Goal: Transaction & Acquisition: Obtain resource

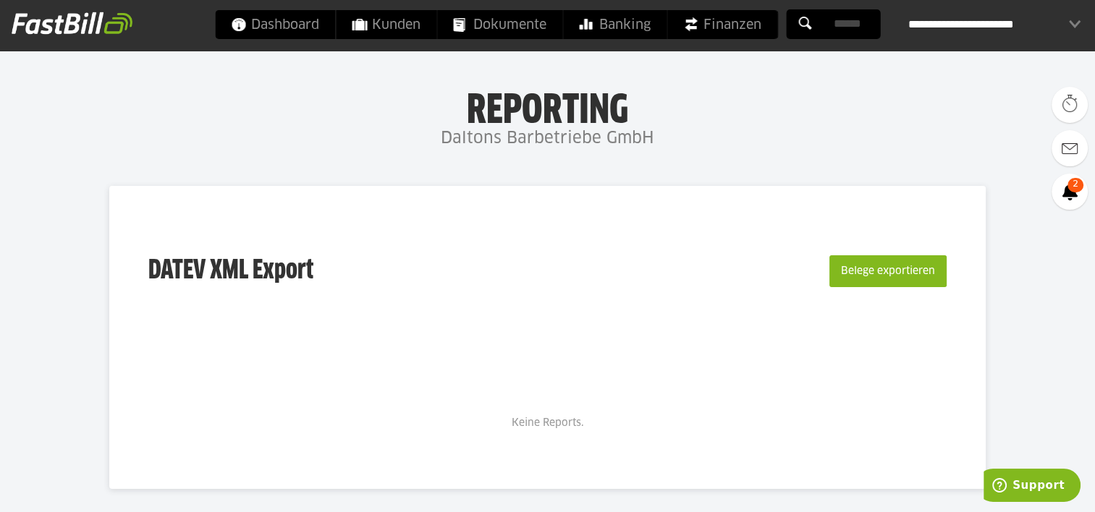
scroll to position [9, 0]
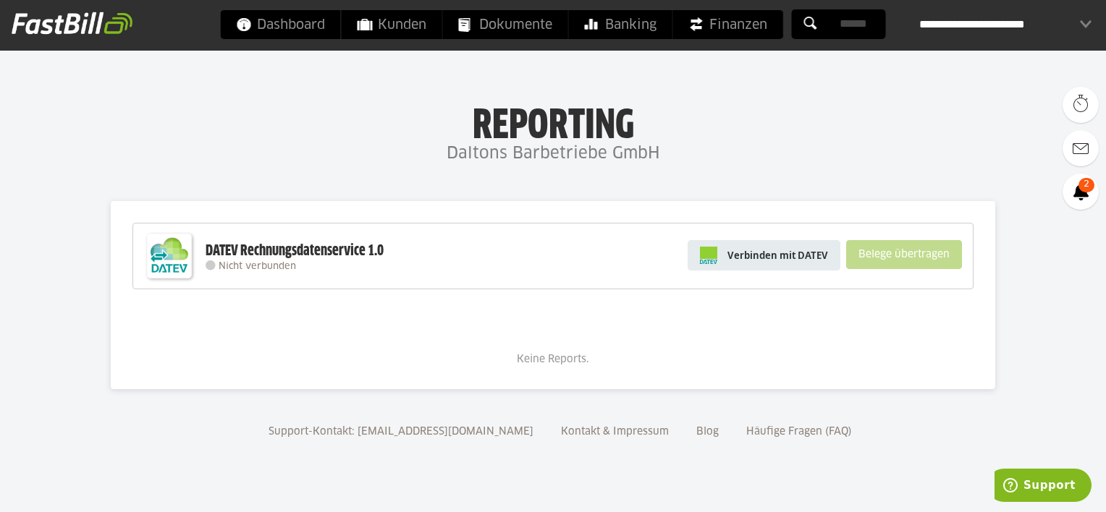
click at [759, 249] on span "Verbinden mit DATEV" at bounding box center [777, 255] width 101 height 14
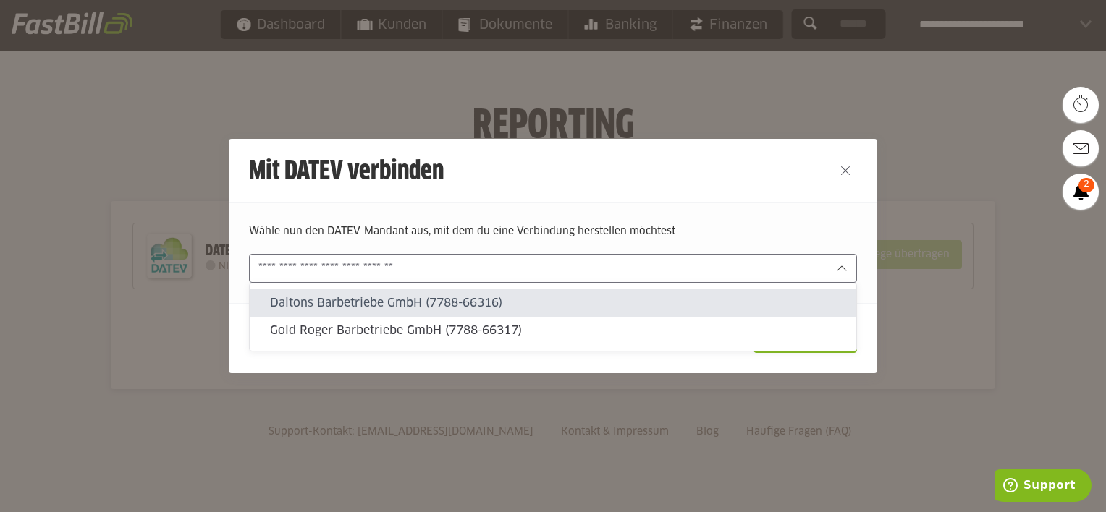
click at [753, 274] on input "text" at bounding box center [542, 269] width 569 height 16
click at [689, 298] on slot "Daltons Barbetriebe GmbH (7788-66316)" at bounding box center [557, 303] width 575 height 16
type input "**********"
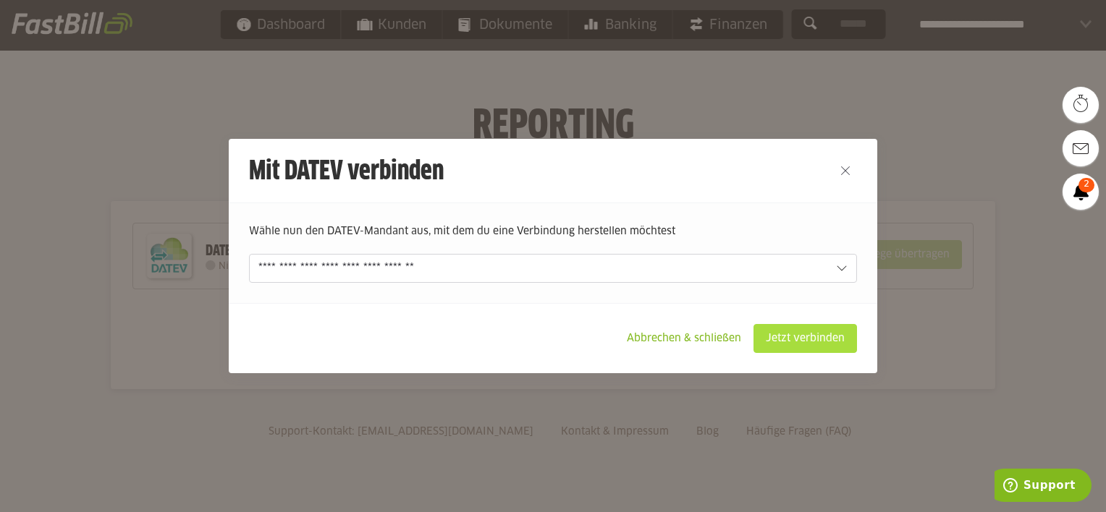
click at [821, 342] on slot "Jetzt verbinden" at bounding box center [805, 339] width 102 height 28
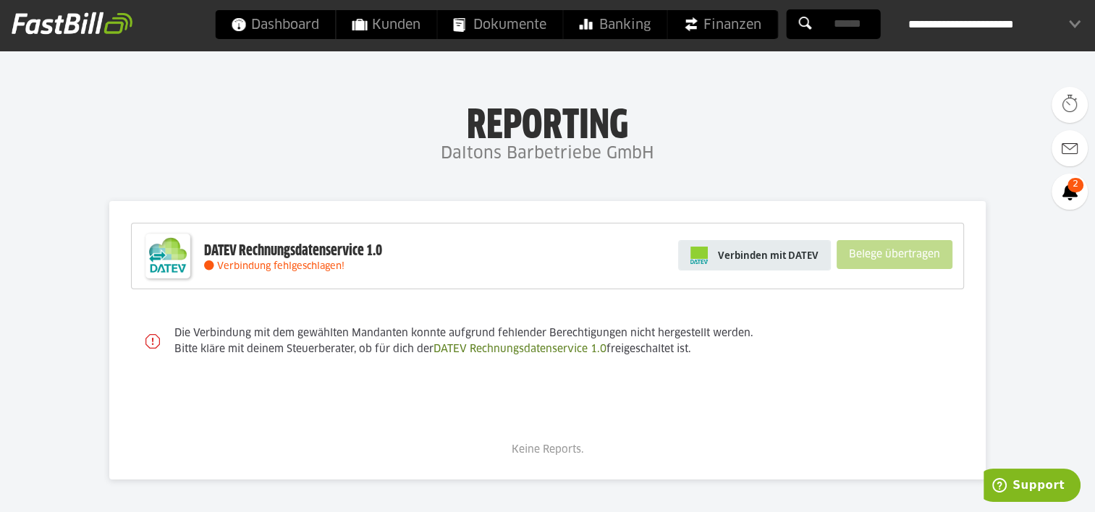
click at [753, 254] on span "Verbinden mit DATEV" at bounding box center [768, 255] width 101 height 14
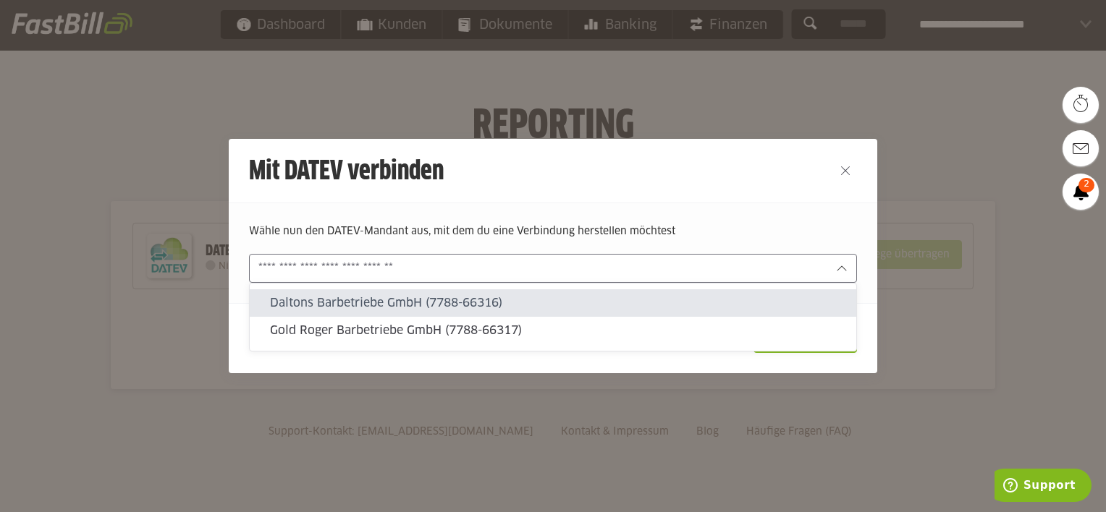
click at [756, 256] on div at bounding box center [553, 268] width 608 height 29
click at [669, 303] on slot "Daltons Barbetriebe GmbH (7788-66316)" at bounding box center [557, 303] width 575 height 16
type input "**********"
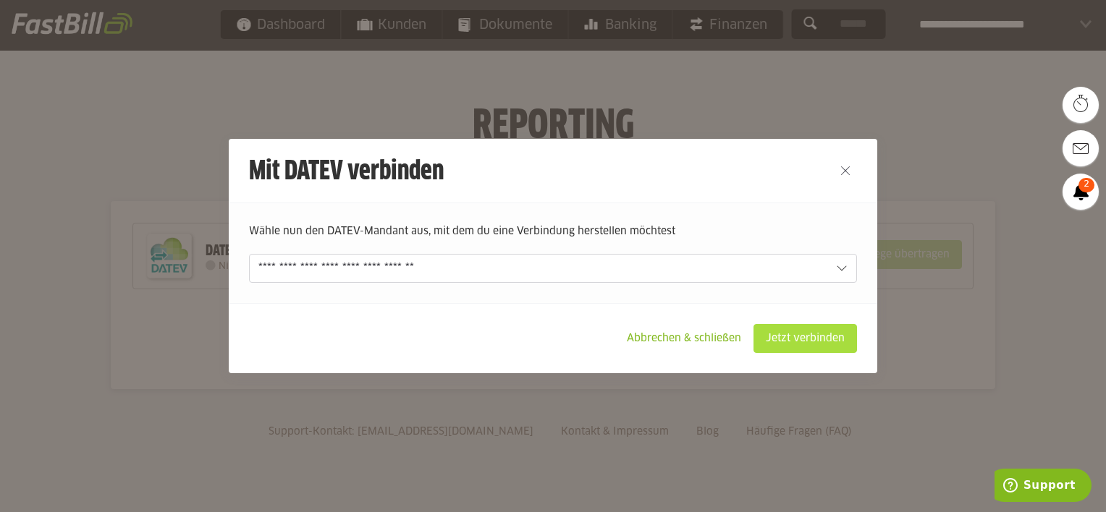
click at [833, 331] on slot "Jetzt verbinden" at bounding box center [805, 339] width 102 height 28
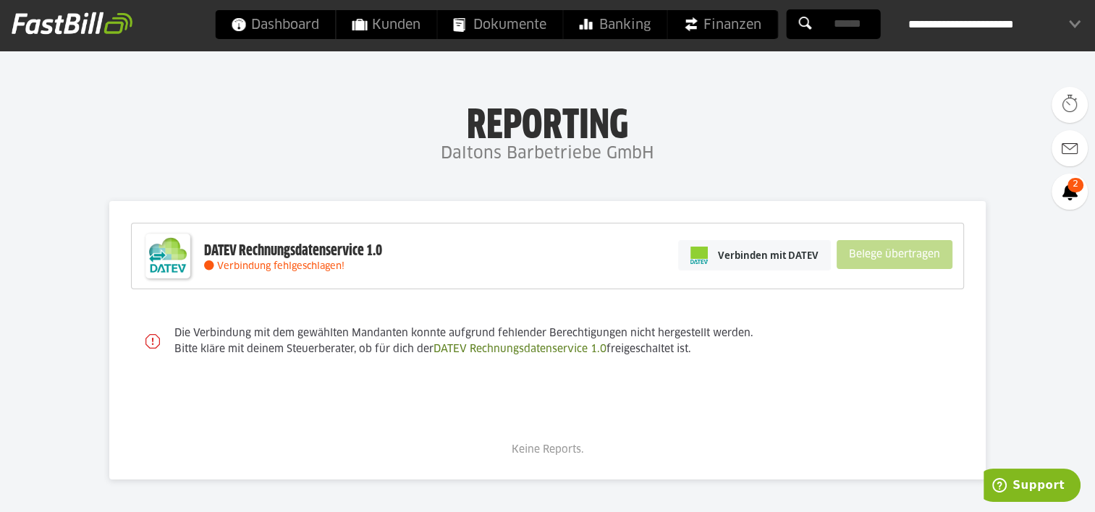
click at [999, 29] on div "**********" at bounding box center [994, 24] width 172 height 29
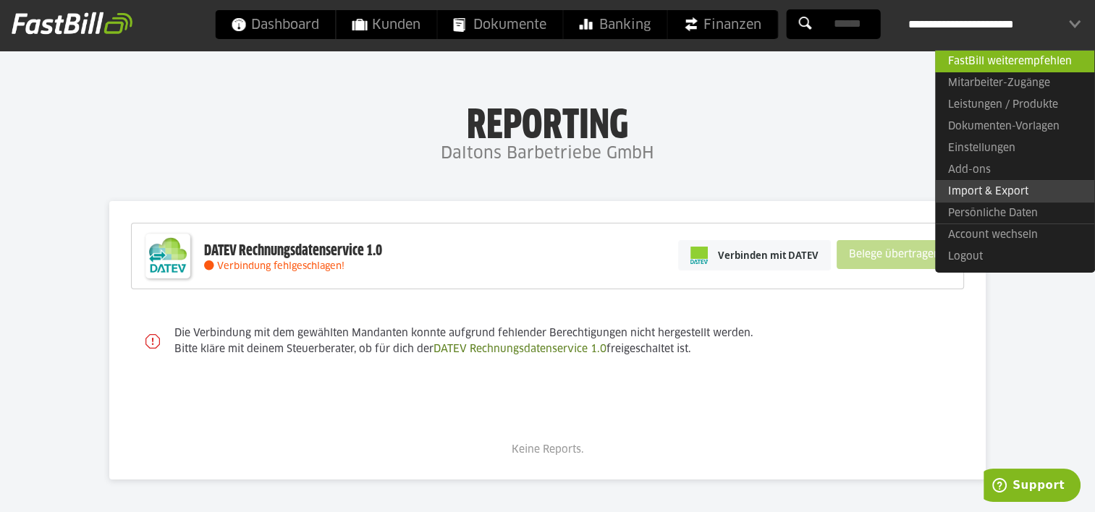
click at [987, 191] on link "Import & Export" at bounding box center [1014, 191] width 159 height 22
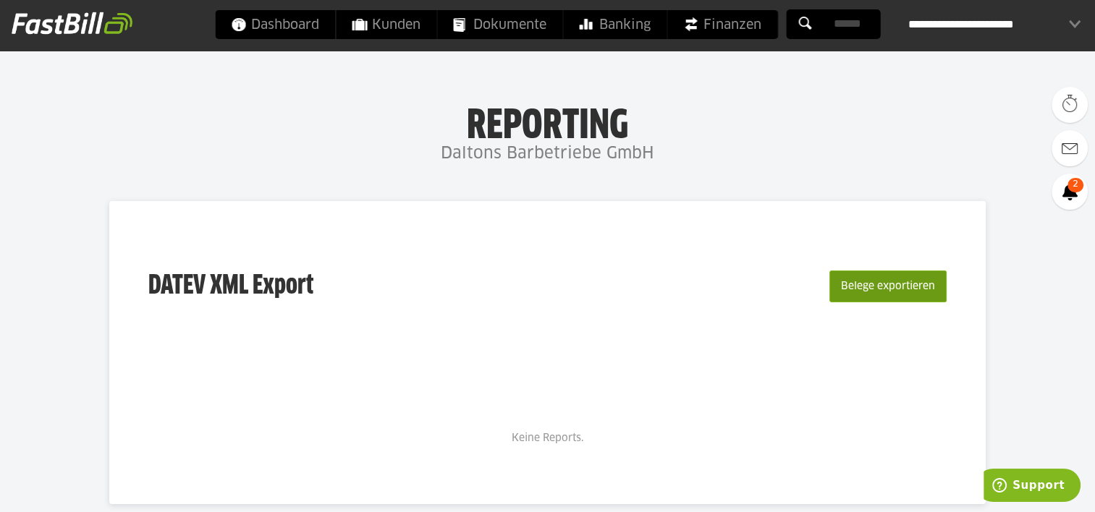
click at [877, 292] on button "Belege exportieren" at bounding box center [887, 287] width 117 height 32
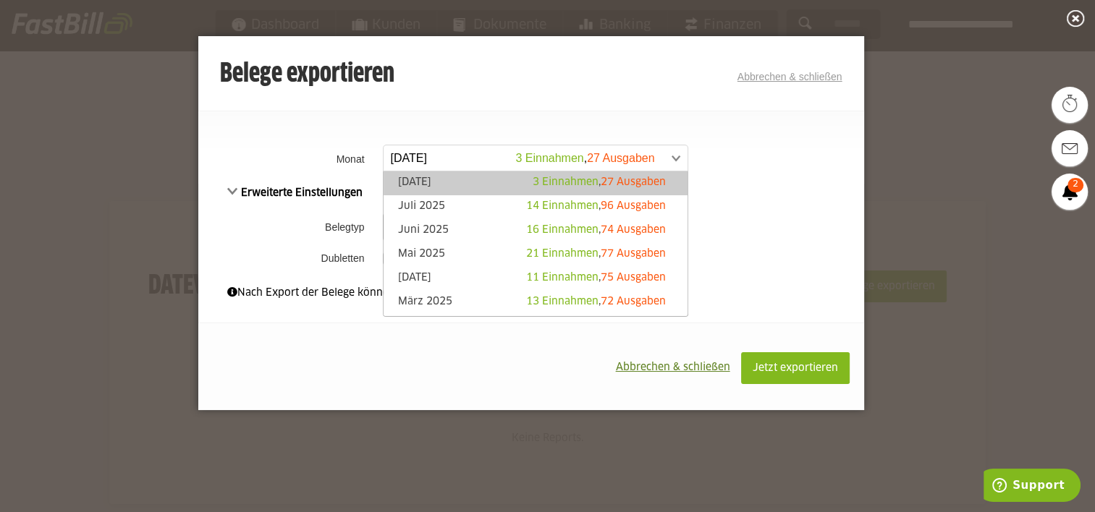
click at [536, 158] on span at bounding box center [528, 158] width 304 height 26
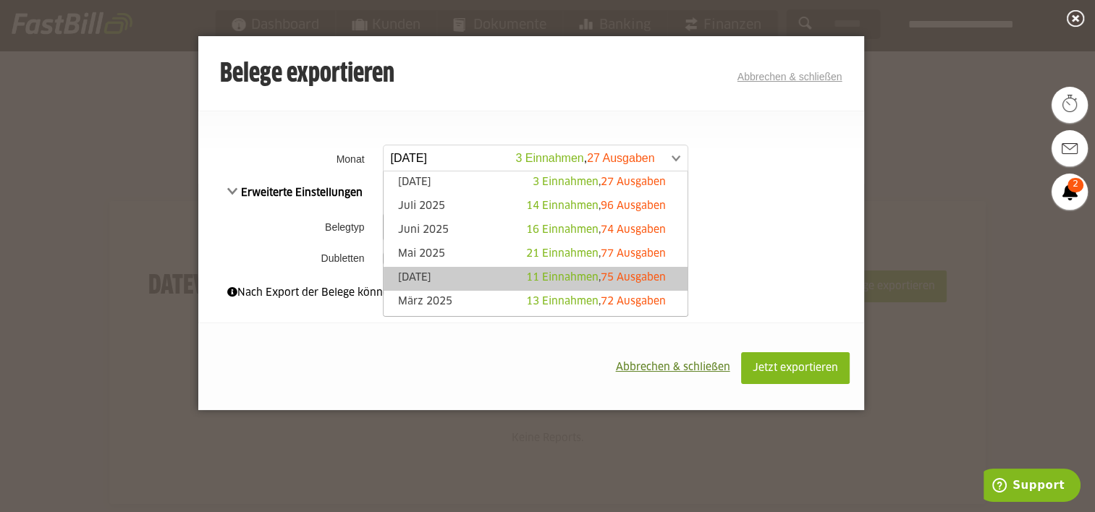
click at [504, 272] on link "April 2025 11 Einnahmen , 75 Ausgaben" at bounding box center [535, 279] width 289 height 17
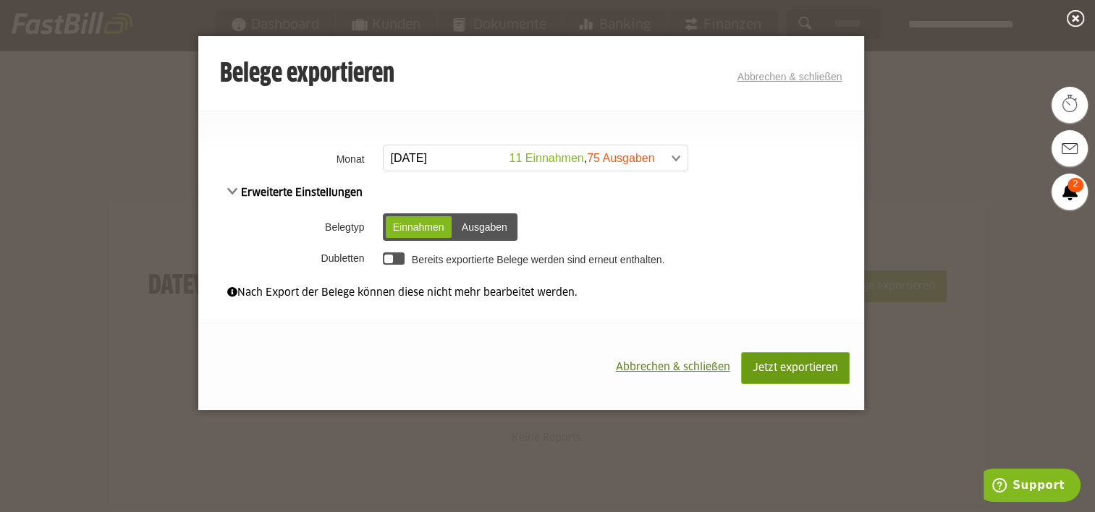
click at [790, 368] on span "Jetzt exportieren" at bounding box center [795, 368] width 85 height 10
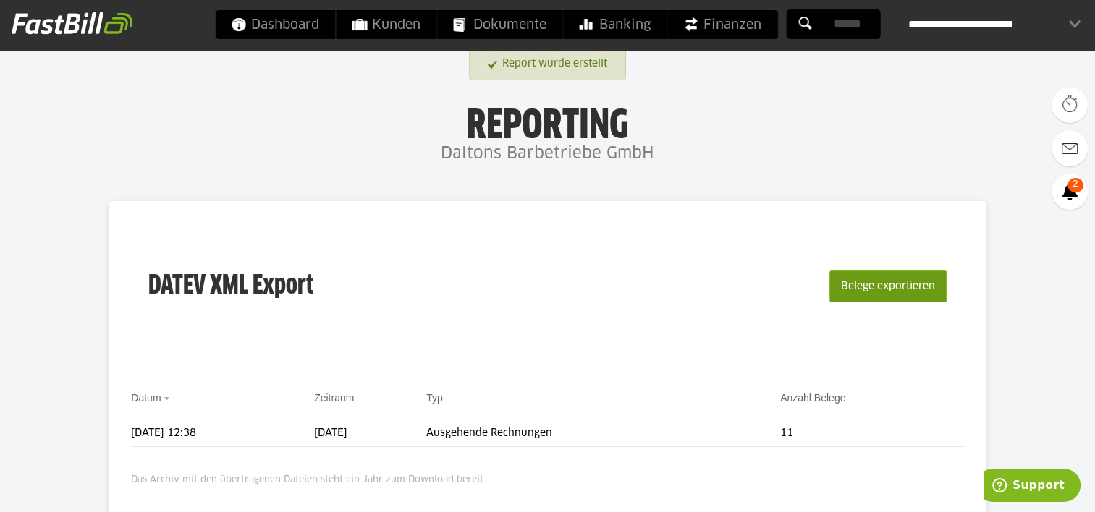
click at [884, 291] on button "Belege exportieren" at bounding box center [887, 287] width 117 height 32
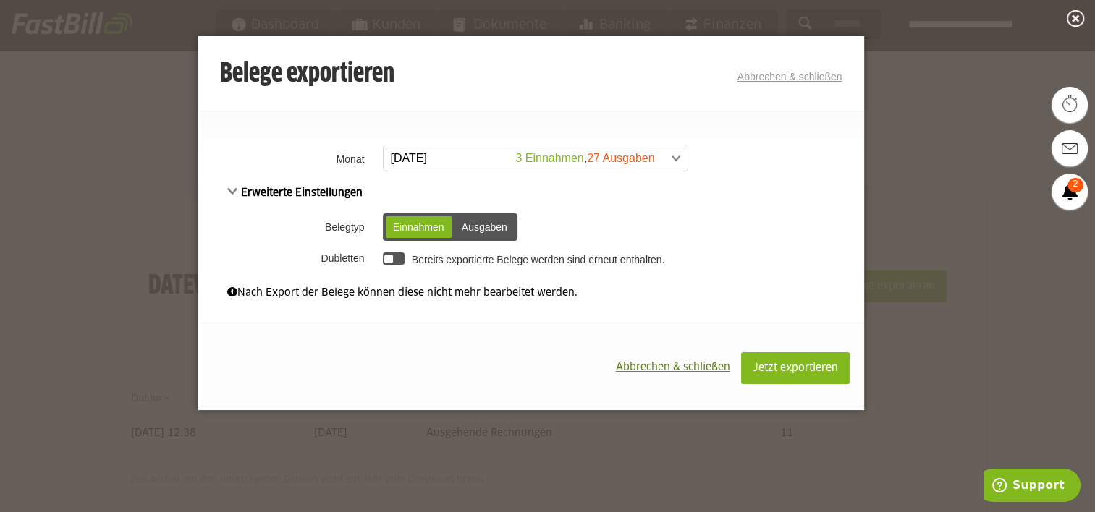
click at [489, 227] on div "Ausgaben" at bounding box center [485, 227] width 60 height 22
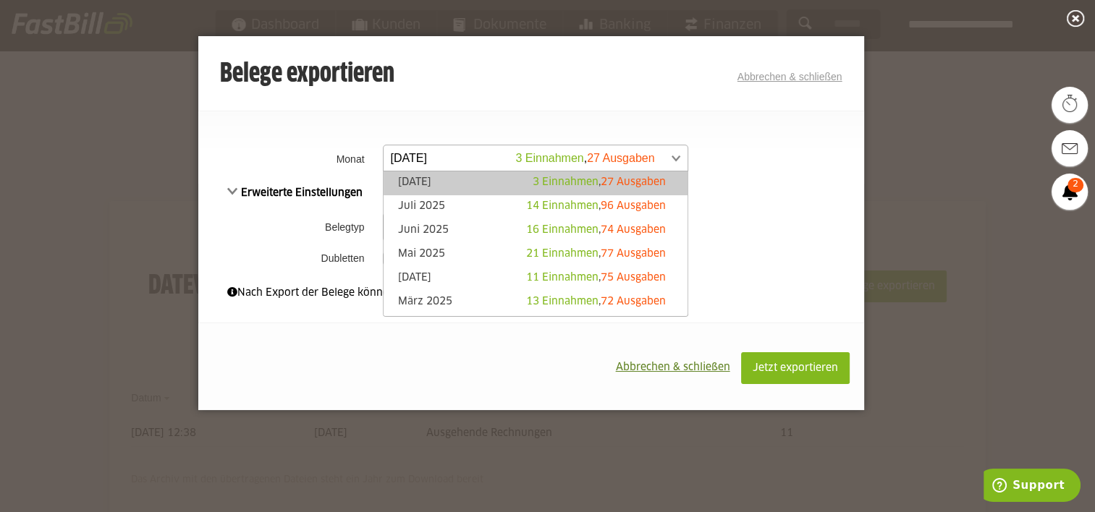
click at [614, 163] on span at bounding box center [528, 158] width 304 height 26
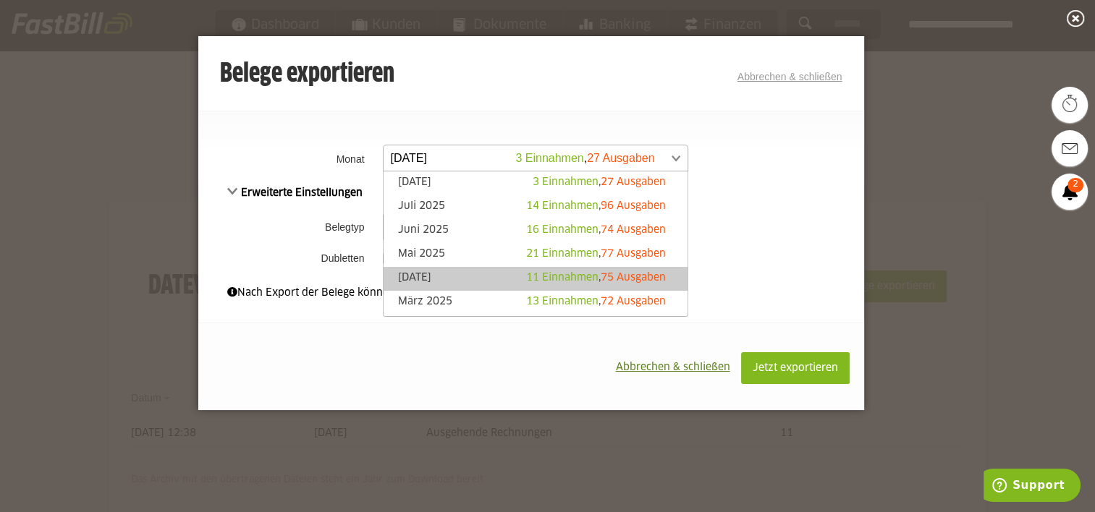
click at [533, 275] on span "11 Einnahmen" at bounding box center [562, 278] width 72 height 10
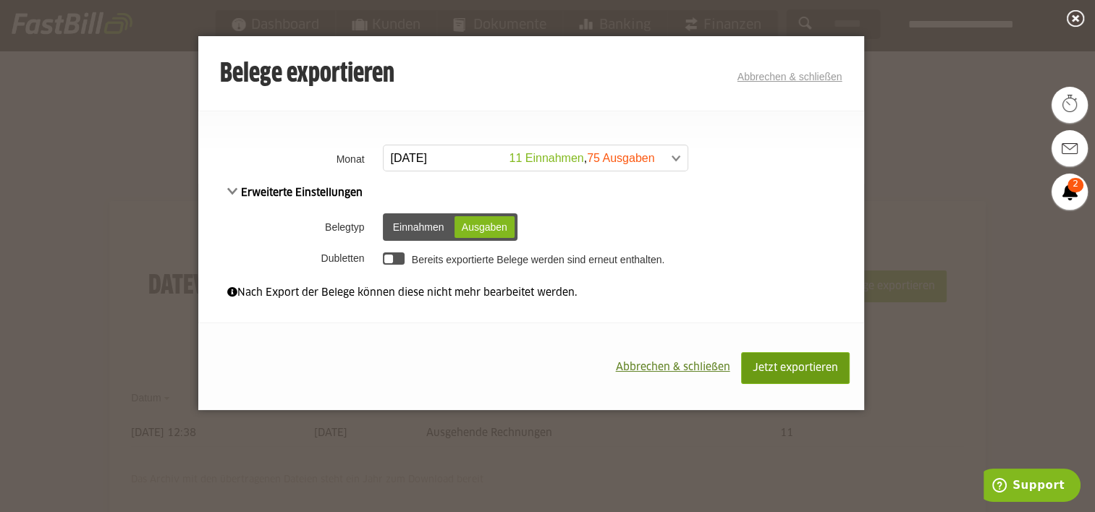
click at [793, 373] on span "Jetzt exportieren" at bounding box center [795, 368] width 85 height 10
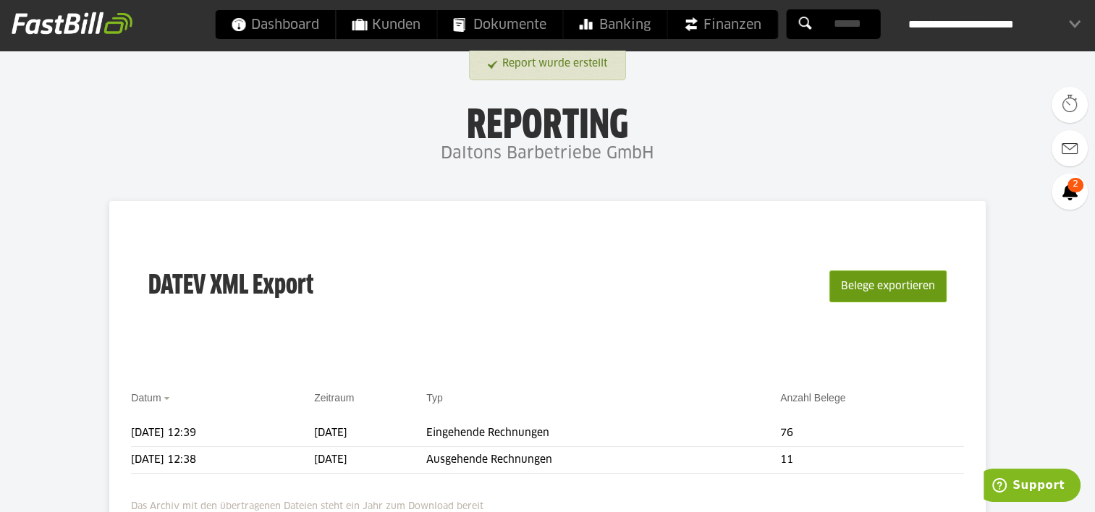
click at [903, 284] on button "Belege exportieren" at bounding box center [887, 287] width 117 height 32
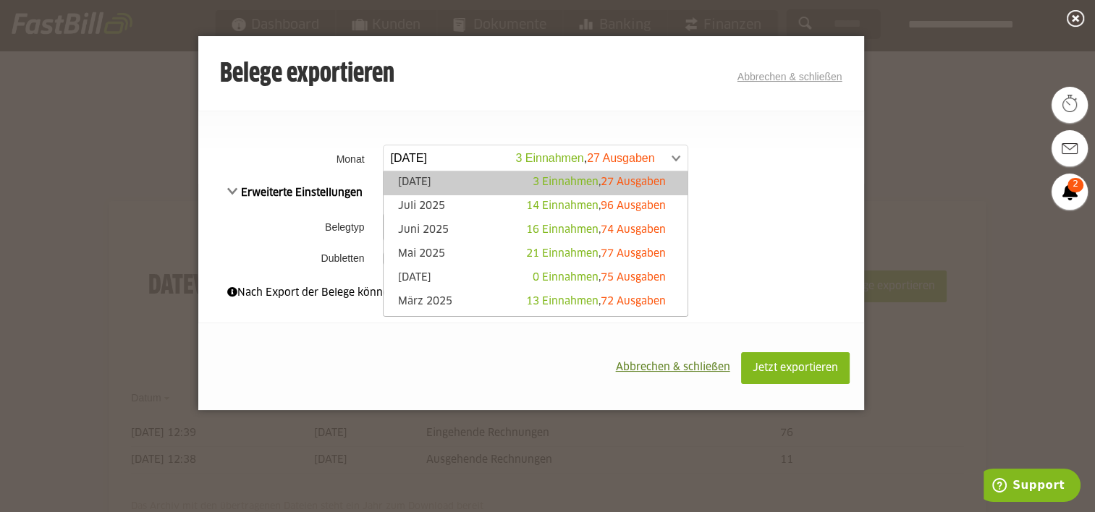
click at [598, 164] on span at bounding box center [528, 158] width 304 height 26
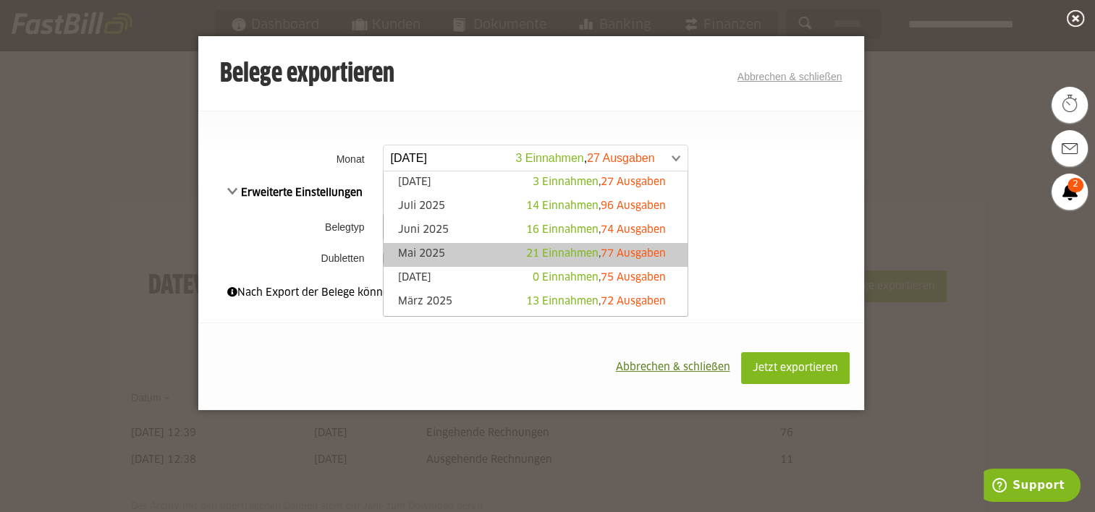
click at [527, 247] on div "21 Einnahmen , 77 Ausgaben" at bounding box center [596, 254] width 140 height 14
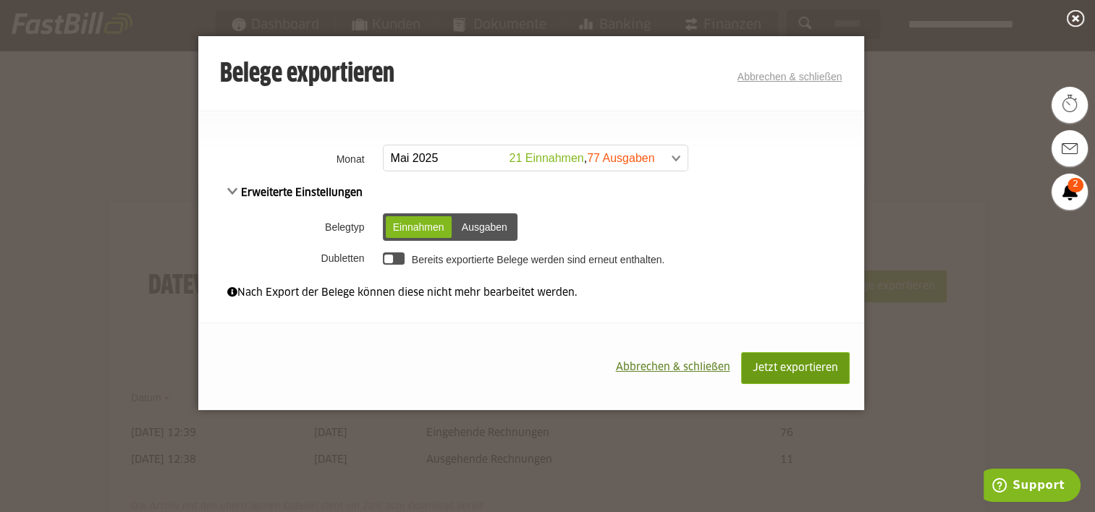
click at [801, 372] on span "Jetzt exportieren" at bounding box center [795, 368] width 85 height 10
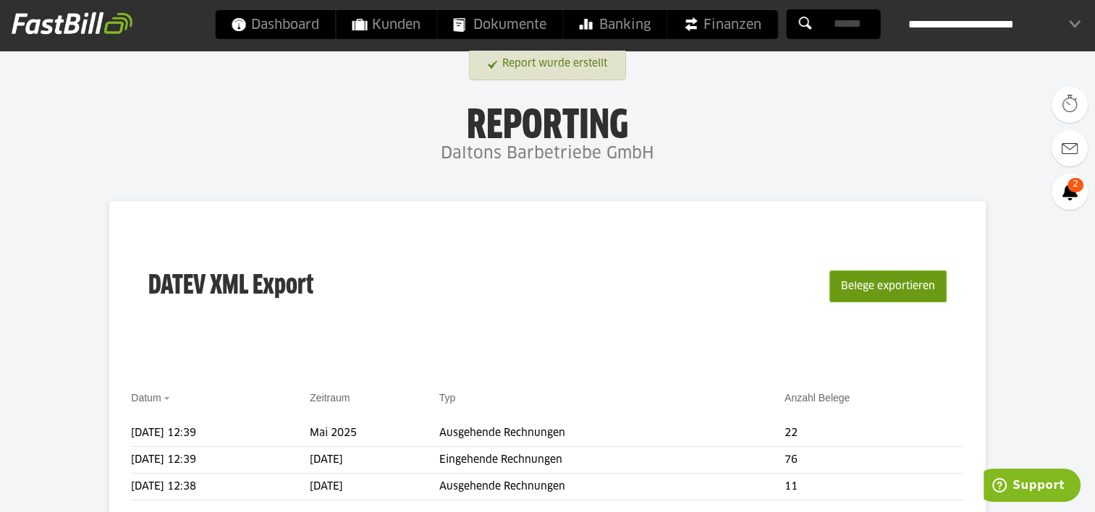
click at [881, 292] on button "Belege exportieren" at bounding box center [887, 287] width 117 height 32
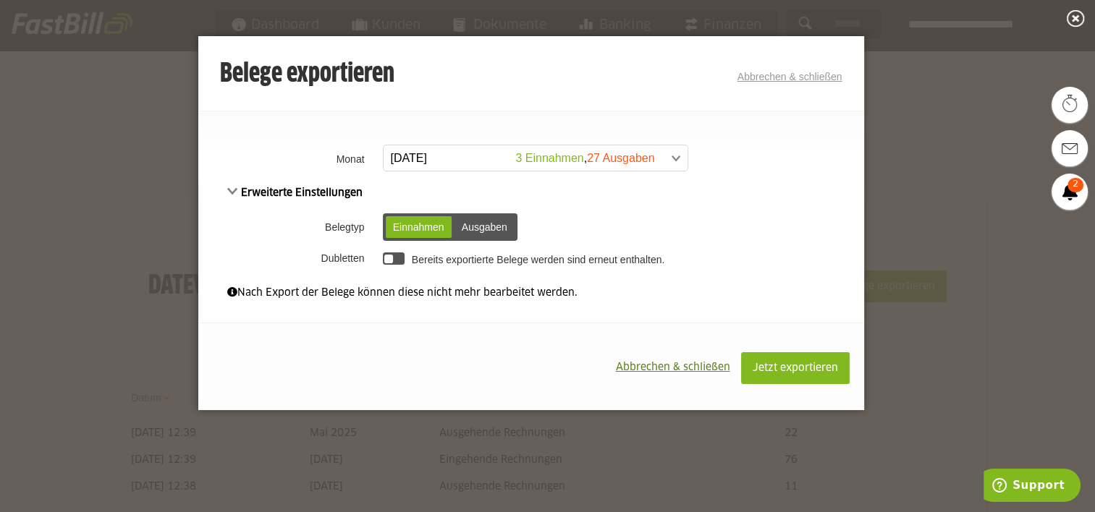
click at [469, 222] on div "Ausgaben" at bounding box center [485, 227] width 60 height 22
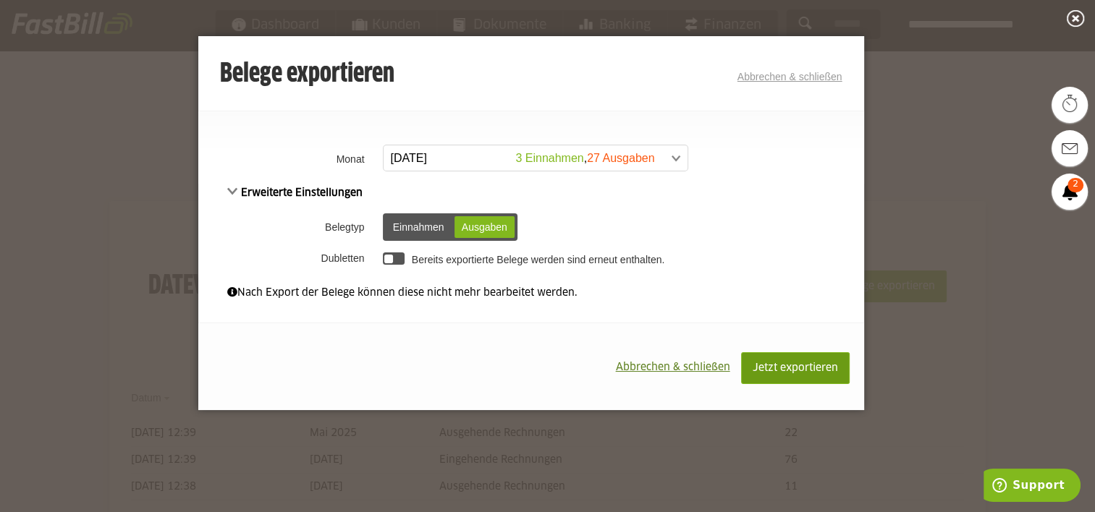
click at [776, 363] on button "Jetzt exportieren" at bounding box center [795, 368] width 109 height 32
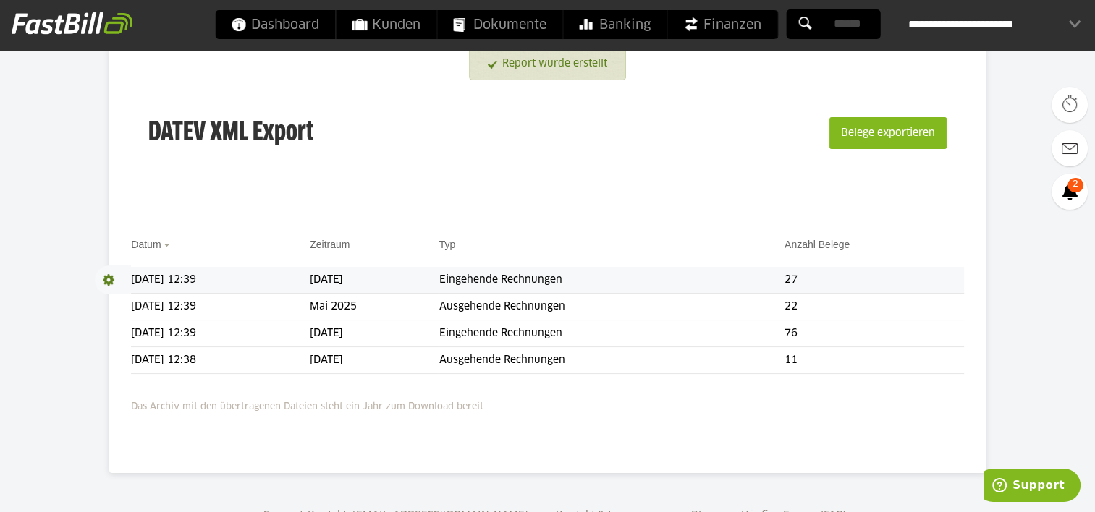
scroll to position [153, 0]
click at [439, 277] on td "[DATE]" at bounding box center [374, 281] width 129 height 27
click at [111, 278] on span at bounding box center [113, 280] width 36 height 29
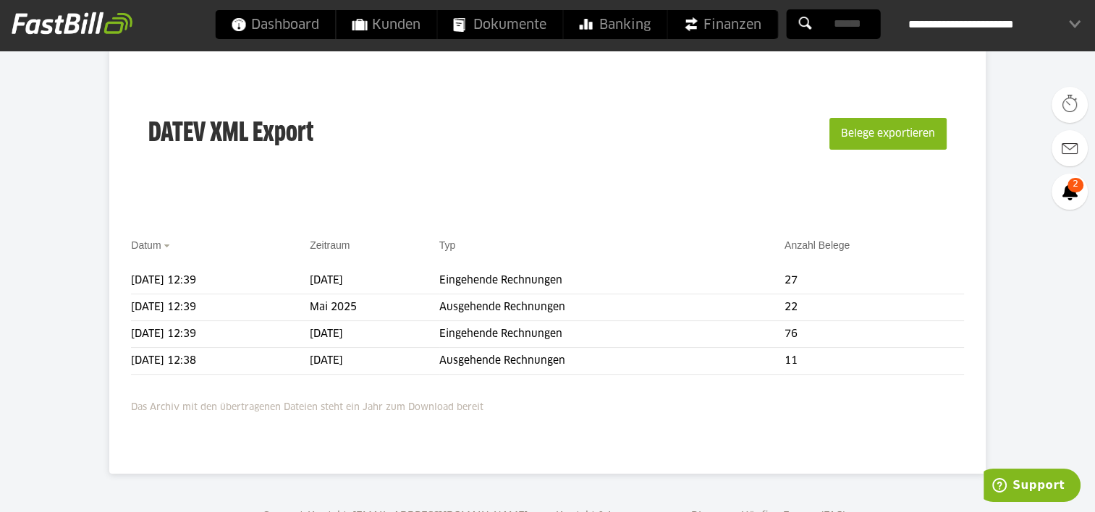
drag, startPoint x: 210, startPoint y: 278, endPoint x: 539, endPoint y: 191, distance: 340.6
click at [539, 191] on div "DATEV XML Export Belege exportieren" at bounding box center [547, 142] width 832 height 145
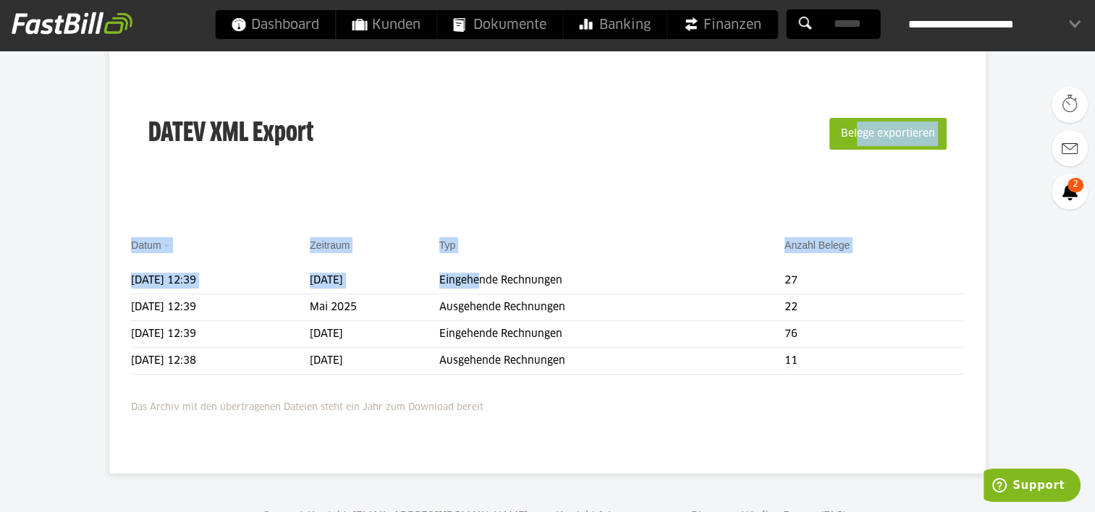
drag, startPoint x: 542, startPoint y: 272, endPoint x: 606, endPoint y: 195, distance: 100.2
click at [606, 195] on div "DATEV XML Export Belege exportieren Datum Zeitraum Typ Anzahl Belege Download 1…" at bounding box center [547, 261] width 876 height 426
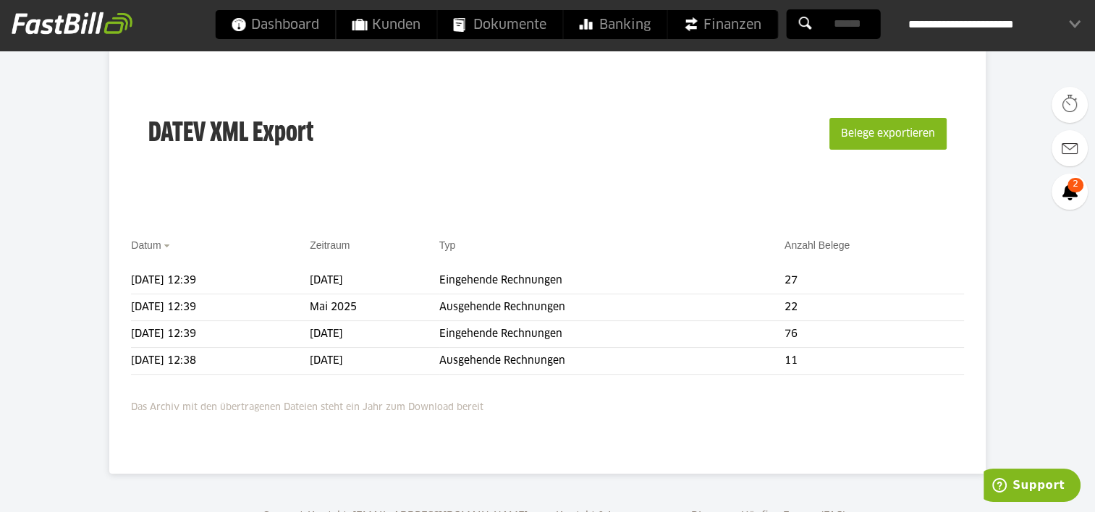
click at [606, 195] on div "DATEV XML Export Belege exportieren" at bounding box center [547, 142] width 832 height 145
click at [903, 129] on button "Belege exportieren" at bounding box center [887, 134] width 117 height 32
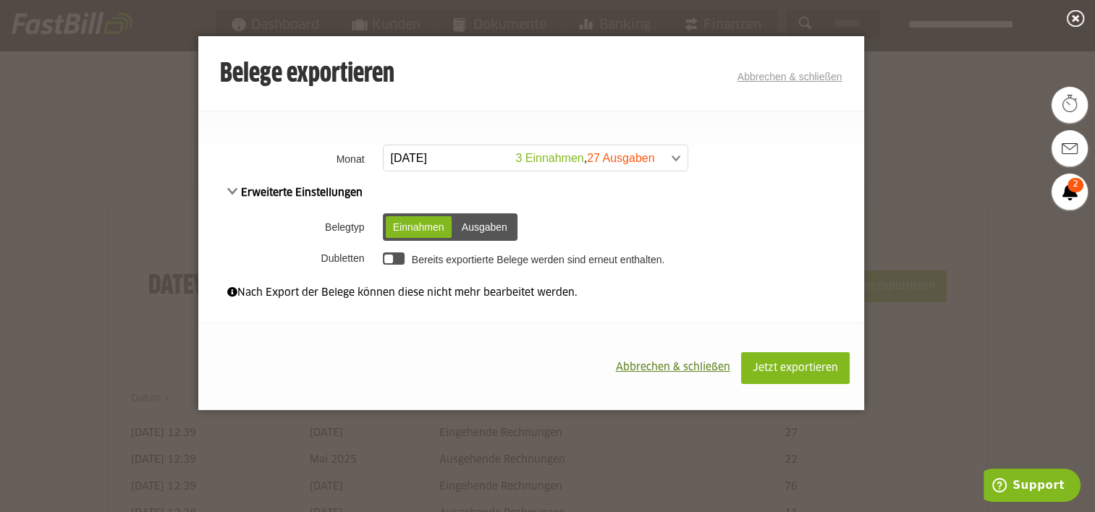
click at [651, 157] on span at bounding box center [528, 158] width 304 height 26
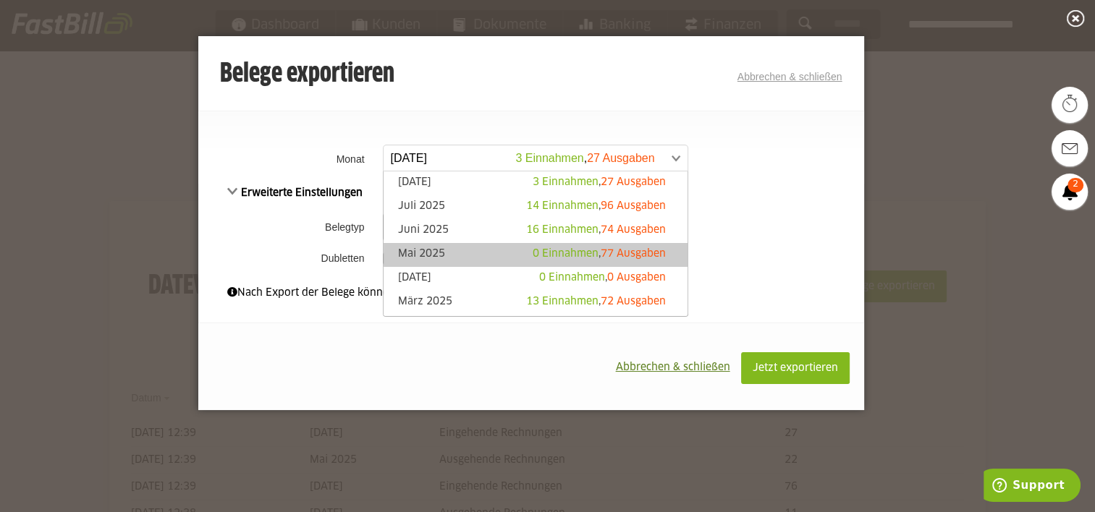
click at [557, 258] on span "0 Einnahmen" at bounding box center [566, 254] width 66 height 10
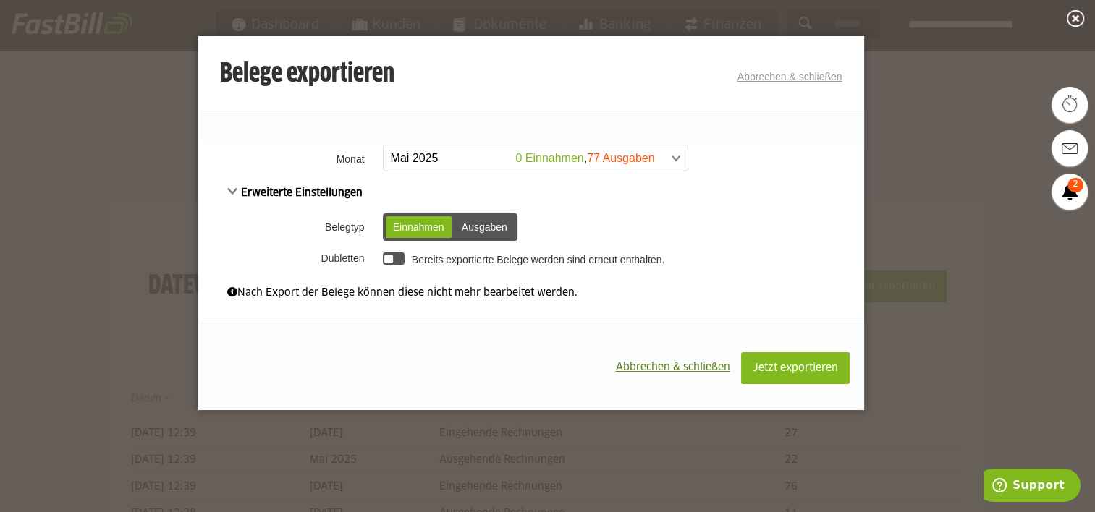
click at [480, 216] on div "Ausgaben" at bounding box center [485, 227] width 60 height 22
click at [421, 232] on div "Einnahmen" at bounding box center [419, 227] width 66 height 22
click at [800, 364] on span "Jetzt exportieren" at bounding box center [795, 368] width 85 height 10
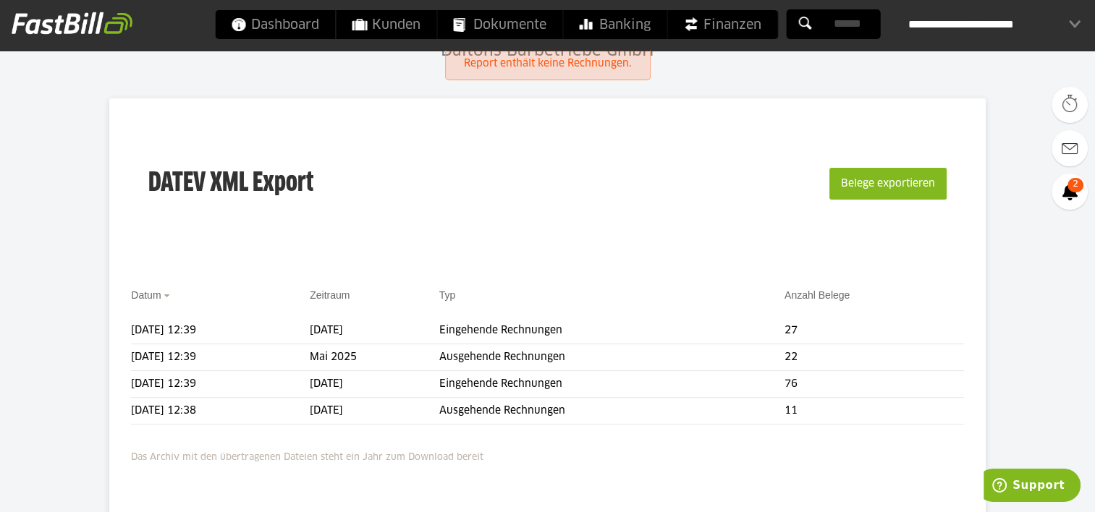
scroll to position [101, 0]
click at [898, 195] on button "Belege exportieren" at bounding box center [887, 185] width 117 height 32
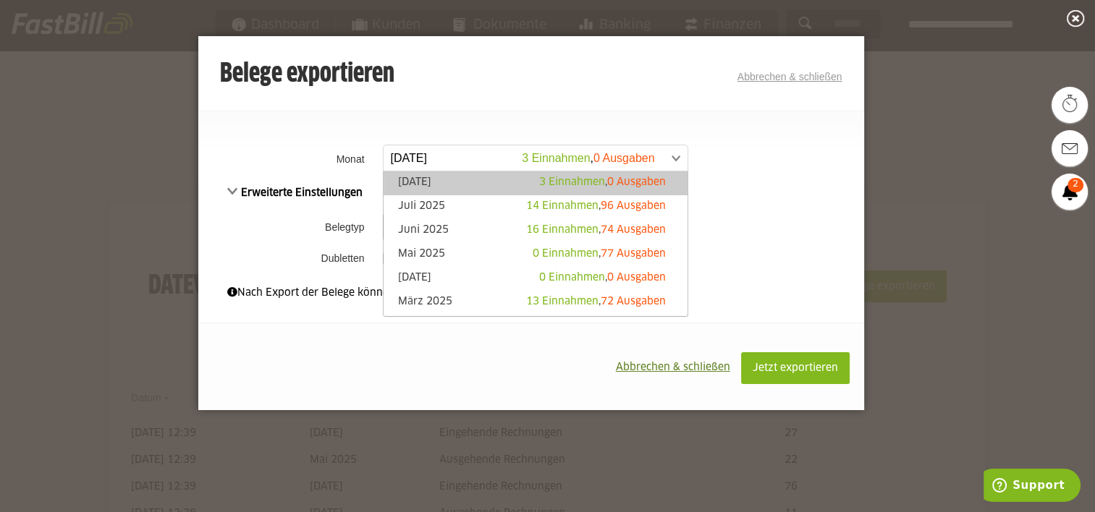
click at [582, 161] on span at bounding box center [528, 158] width 304 height 26
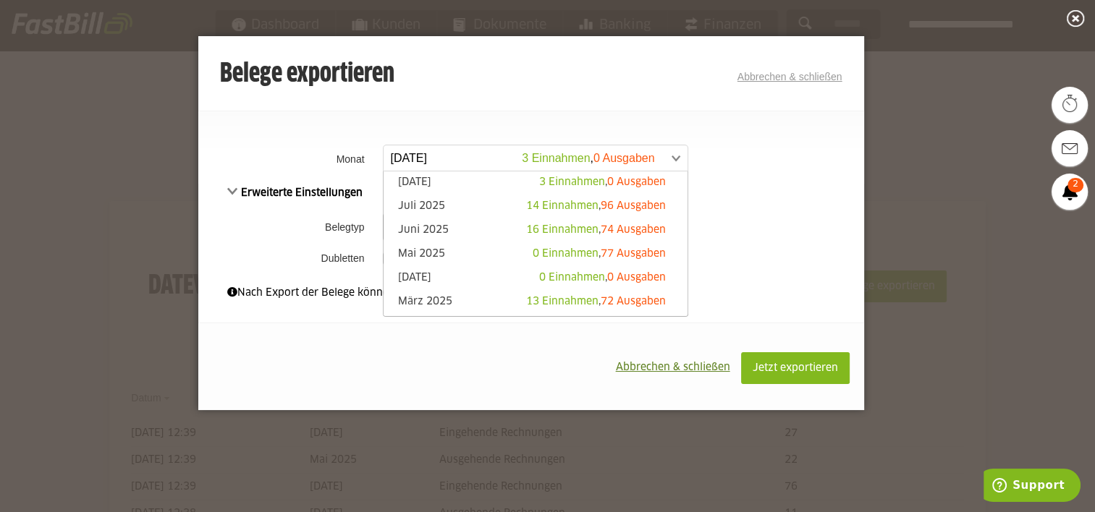
click at [898, 250] on div at bounding box center [547, 256] width 1095 height 512
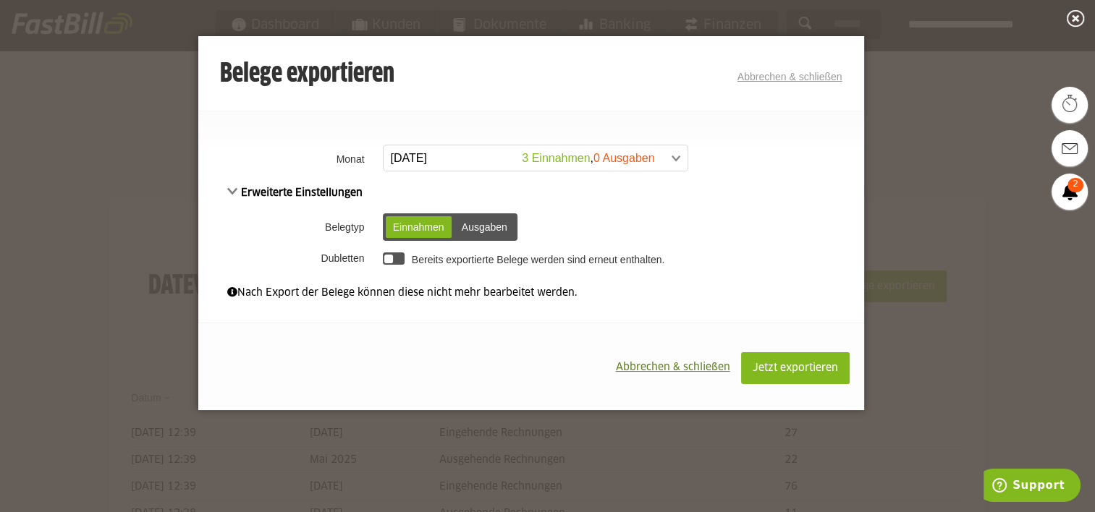
click at [898, 250] on div at bounding box center [547, 256] width 1095 height 512
click at [816, 78] on link "Abbrechen & schließen" at bounding box center [789, 77] width 105 height 12
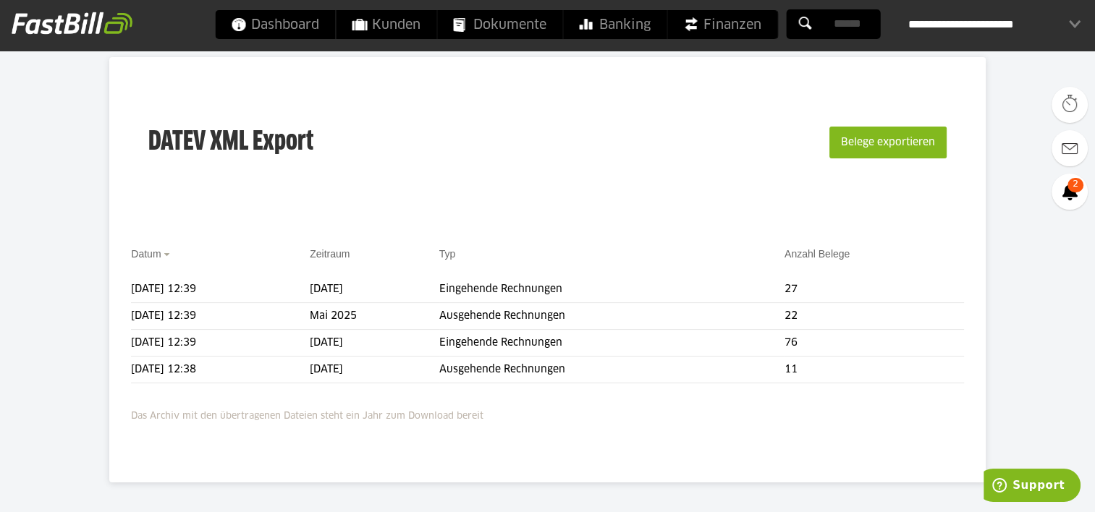
scroll to position [145, 0]
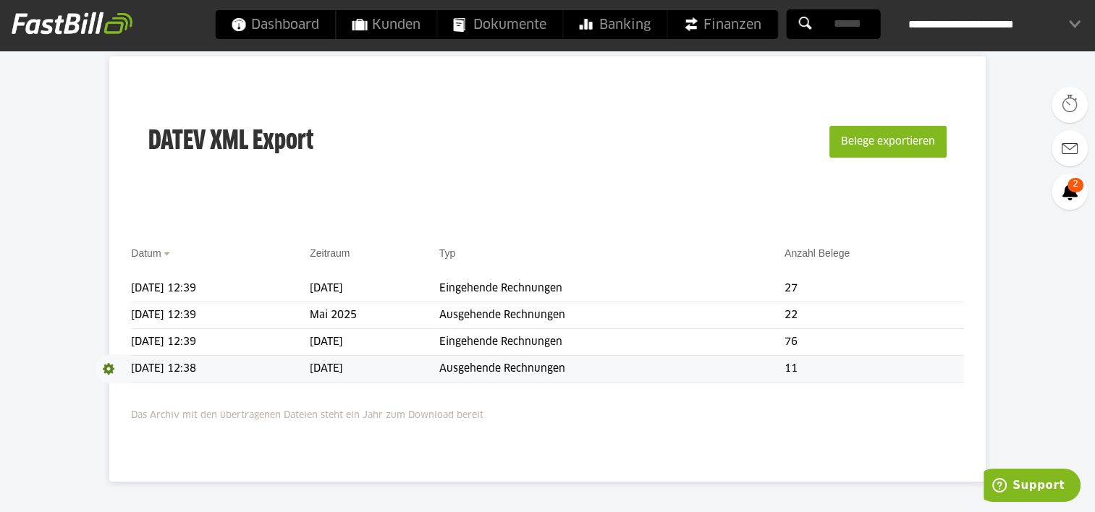
click at [376, 370] on td "[DATE]" at bounding box center [374, 369] width 129 height 27
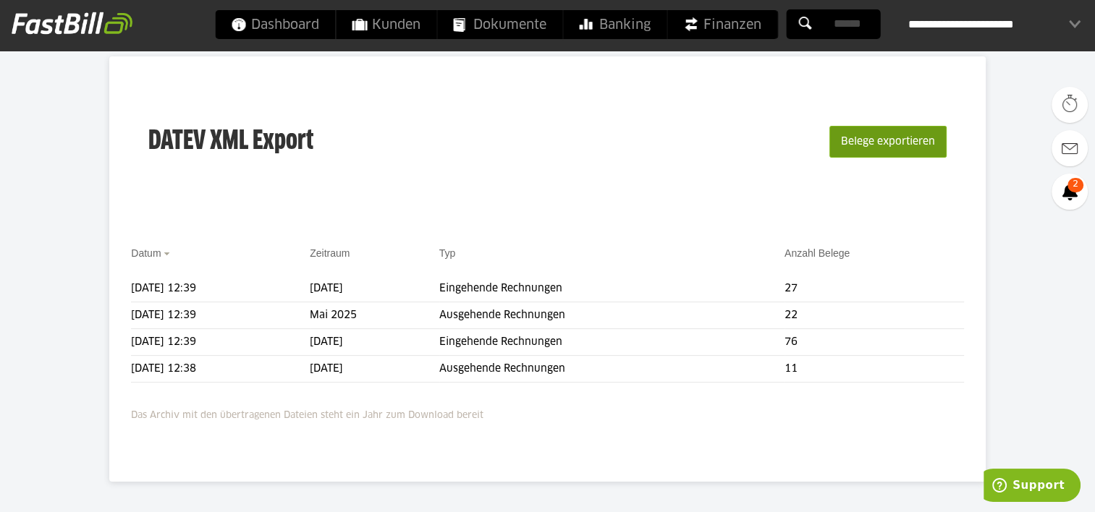
click at [896, 148] on button "Belege exportieren" at bounding box center [887, 142] width 117 height 32
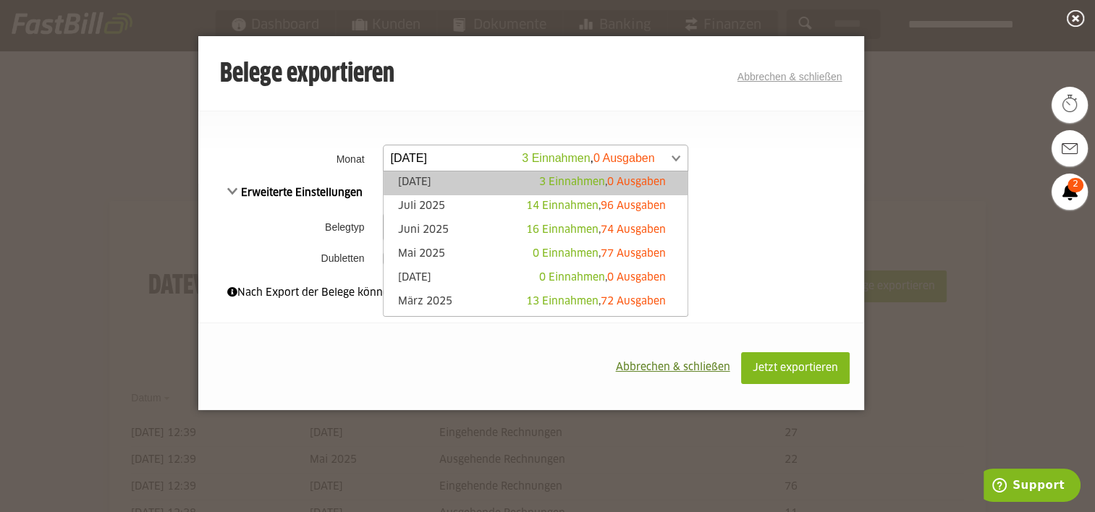
click at [654, 158] on span at bounding box center [528, 158] width 304 height 26
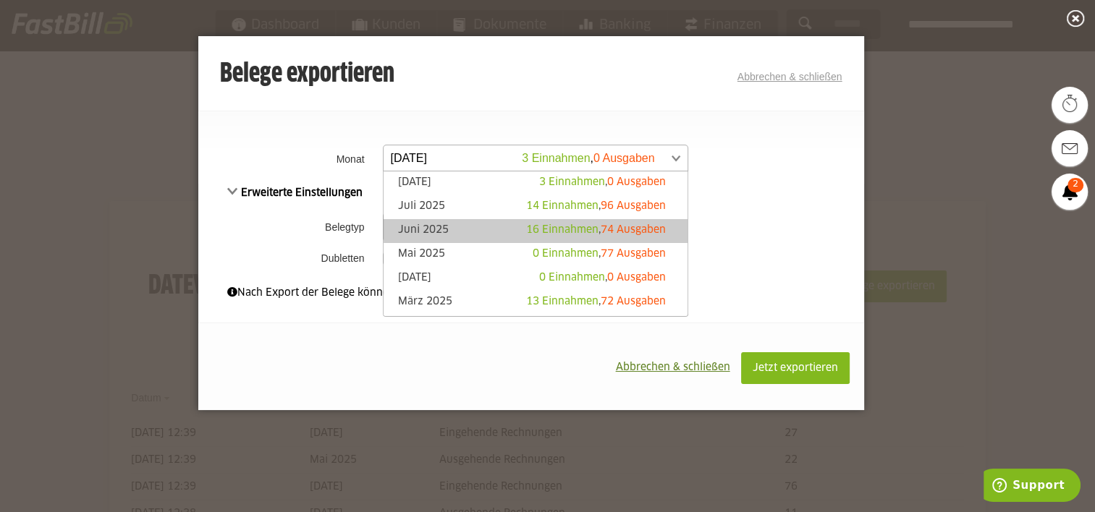
click at [616, 232] on span "74 Ausgaben" at bounding box center [633, 230] width 65 height 10
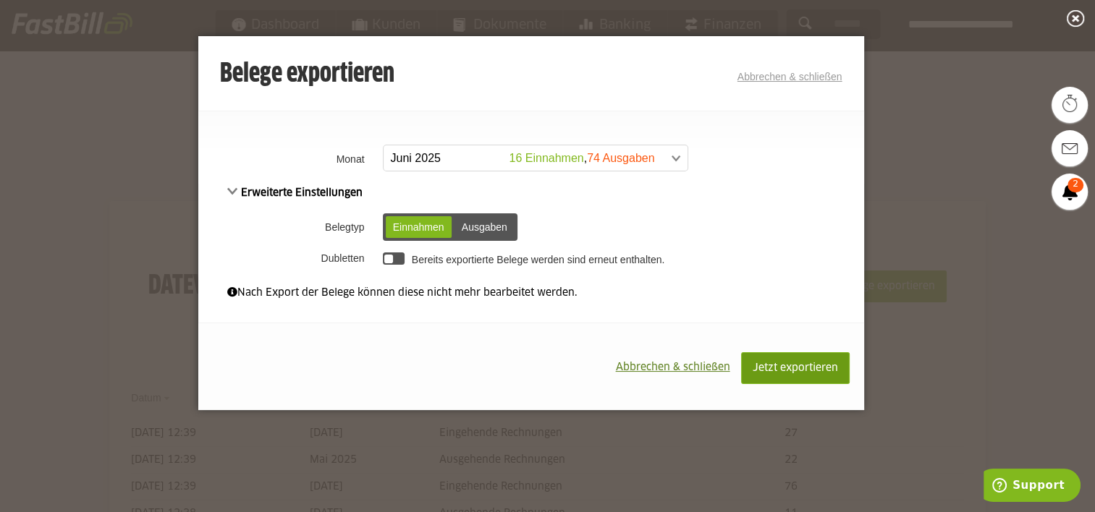
click at [802, 372] on span "Jetzt exportieren" at bounding box center [795, 368] width 85 height 10
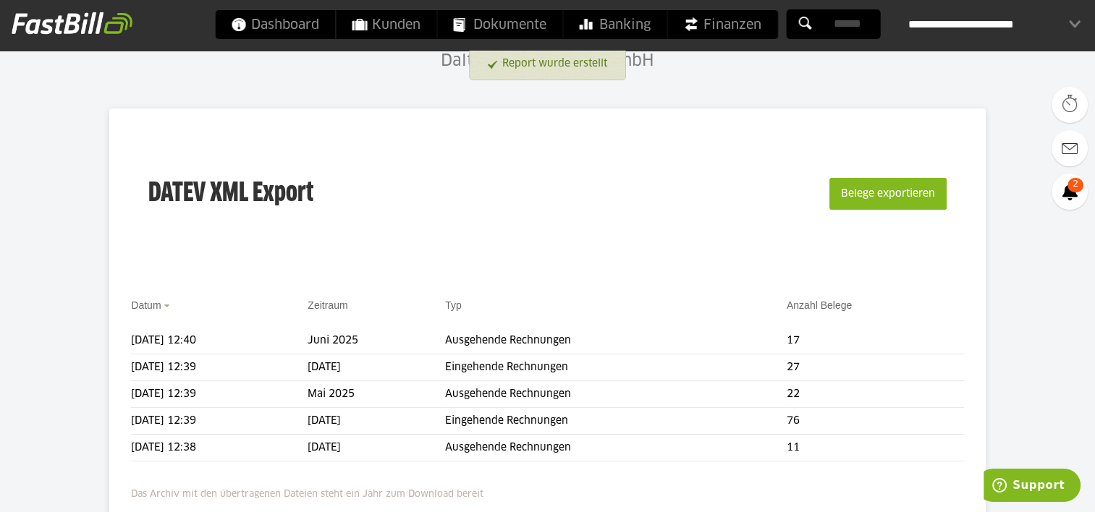
scroll to position [93, 0]
click at [902, 197] on button "Belege exportieren" at bounding box center [887, 194] width 117 height 32
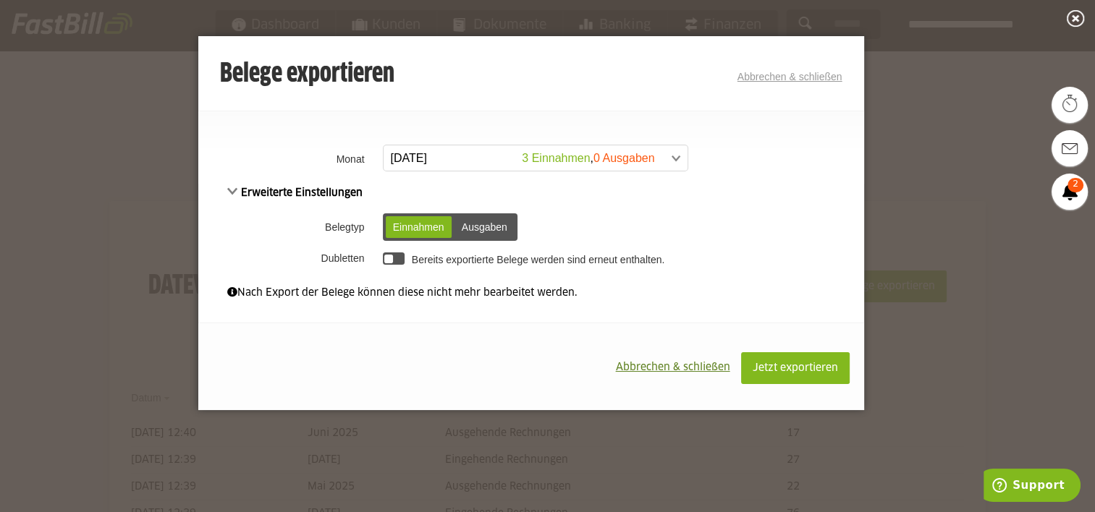
click at [584, 155] on span at bounding box center [528, 158] width 304 height 26
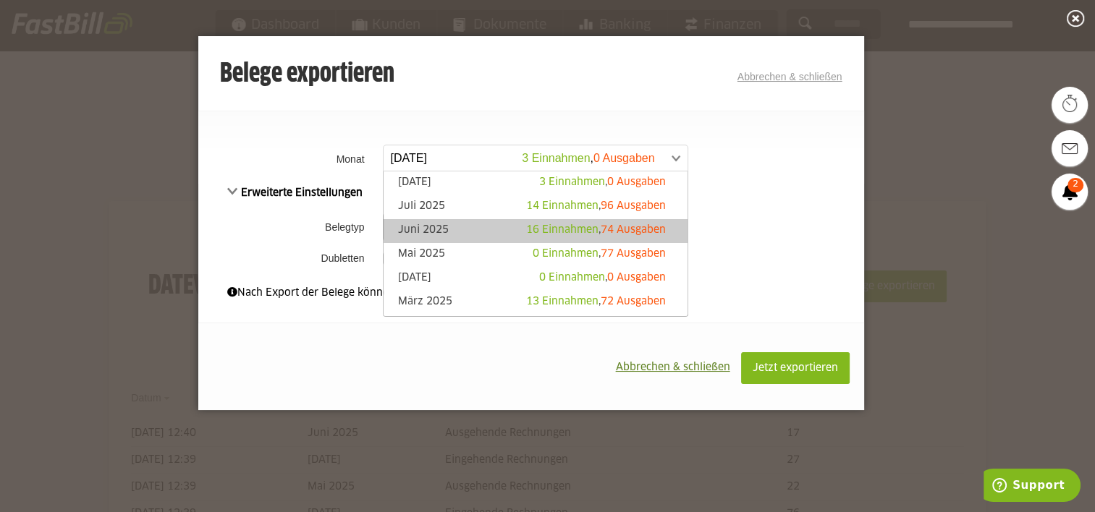
click at [510, 227] on link "Juni 2025 16 Einnahmen , 74 Ausgaben" at bounding box center [535, 231] width 289 height 17
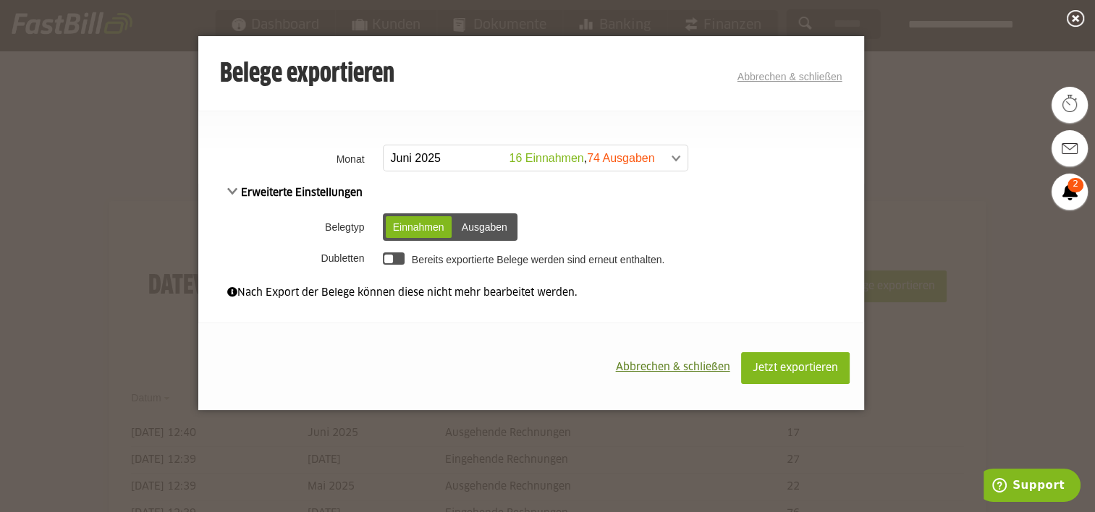
click at [476, 222] on div "Ausgaben" at bounding box center [485, 227] width 60 height 22
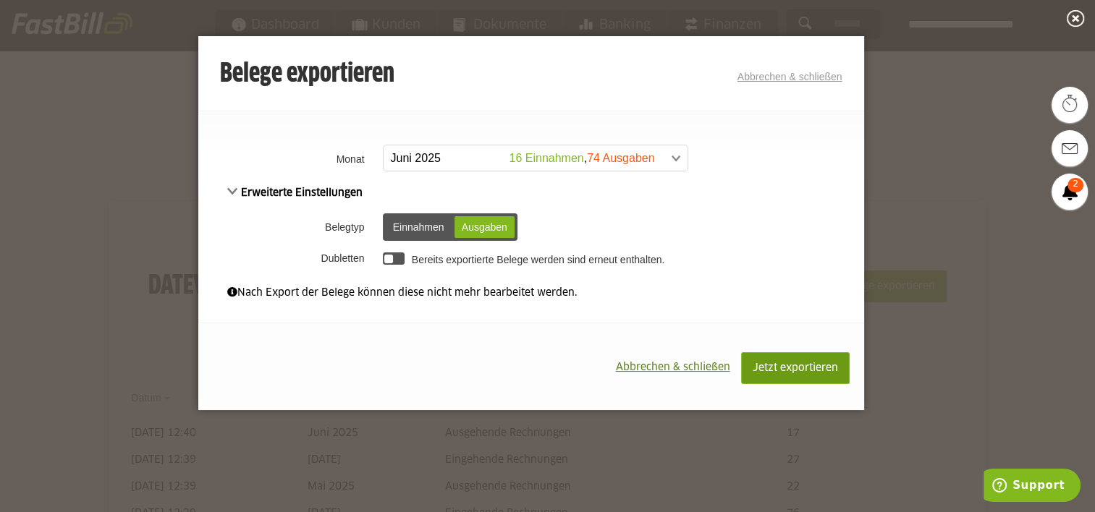
click at [821, 368] on span "Jetzt exportieren" at bounding box center [795, 368] width 85 height 10
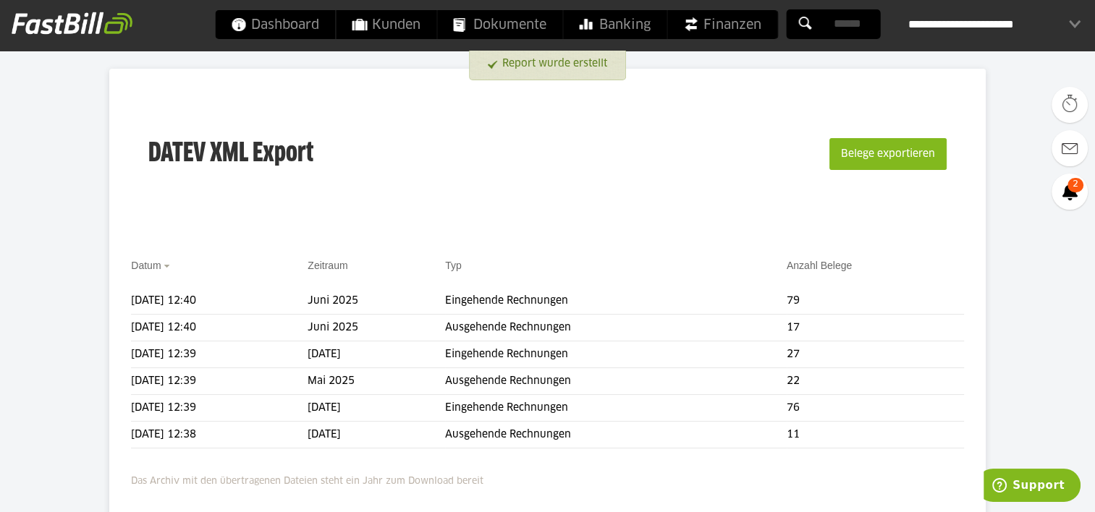
scroll to position [156, 0]
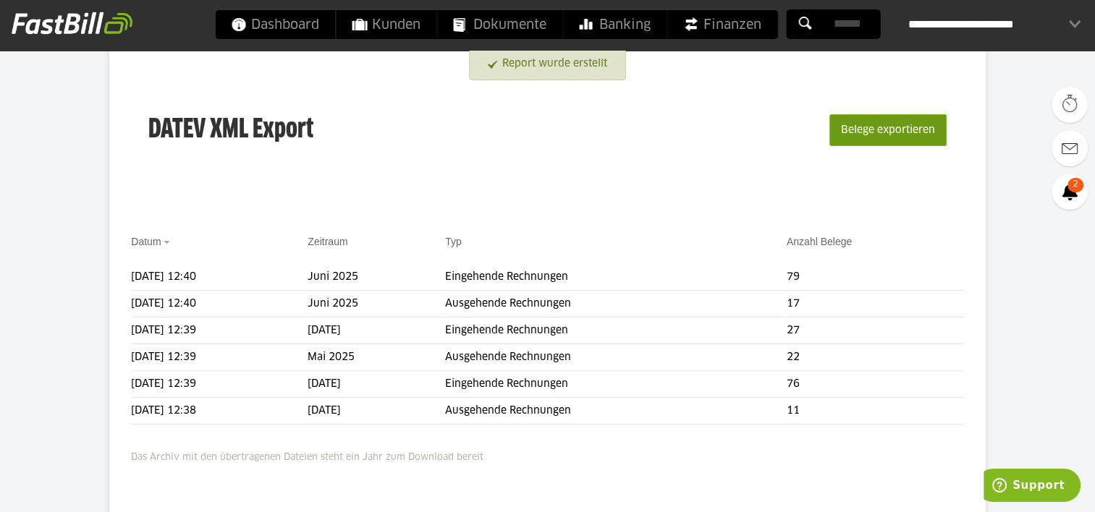
click at [910, 138] on button "Belege exportieren" at bounding box center [887, 130] width 117 height 32
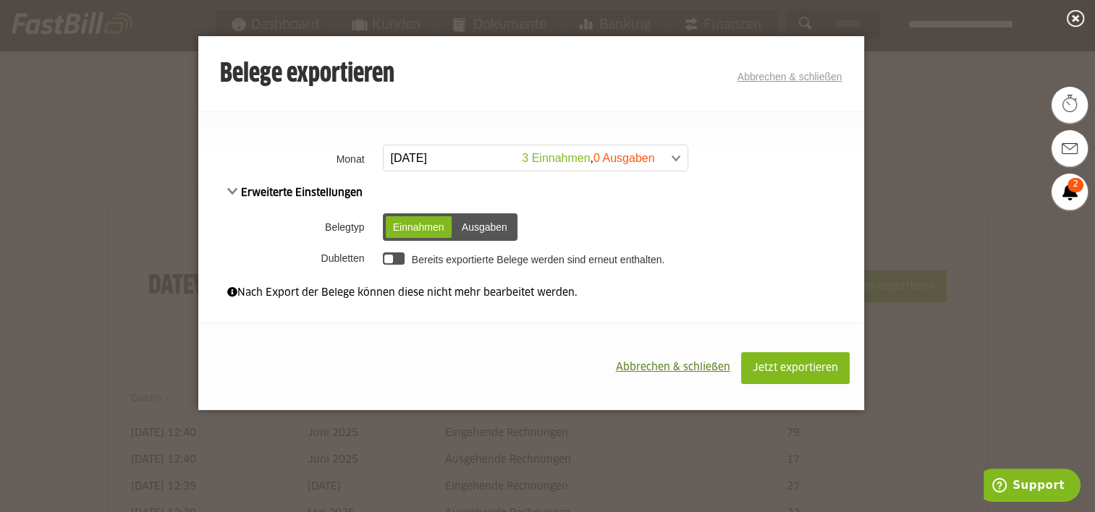
click at [579, 156] on span at bounding box center [528, 158] width 304 height 26
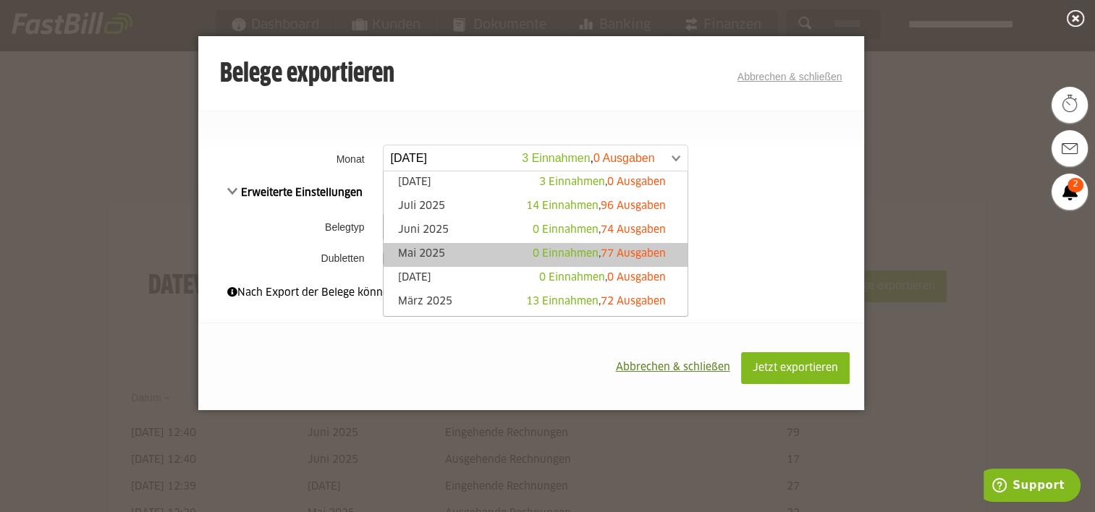
click at [491, 252] on link "Mai 2025 0 Einnahmen , 77 Ausgaben" at bounding box center [535, 255] width 289 height 17
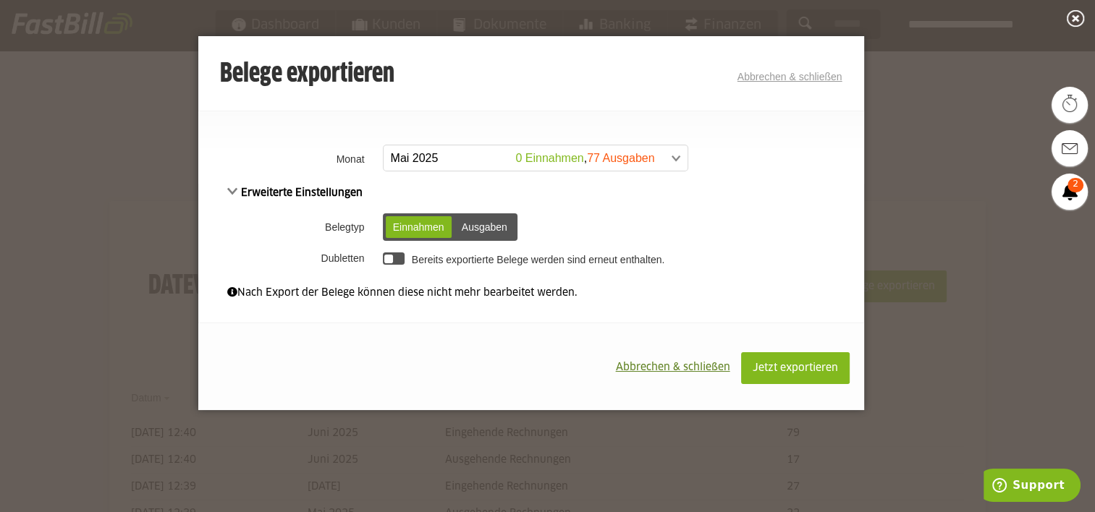
click at [428, 223] on div "Einnahmen" at bounding box center [419, 227] width 66 height 22
click at [802, 367] on span "Jetzt exportieren" at bounding box center [795, 368] width 85 height 10
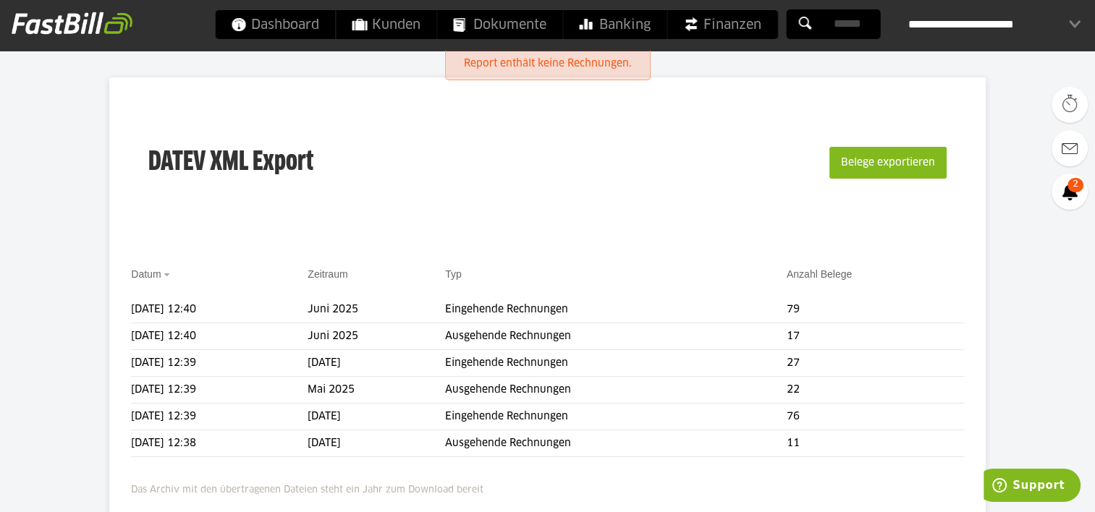
scroll to position [123, 0]
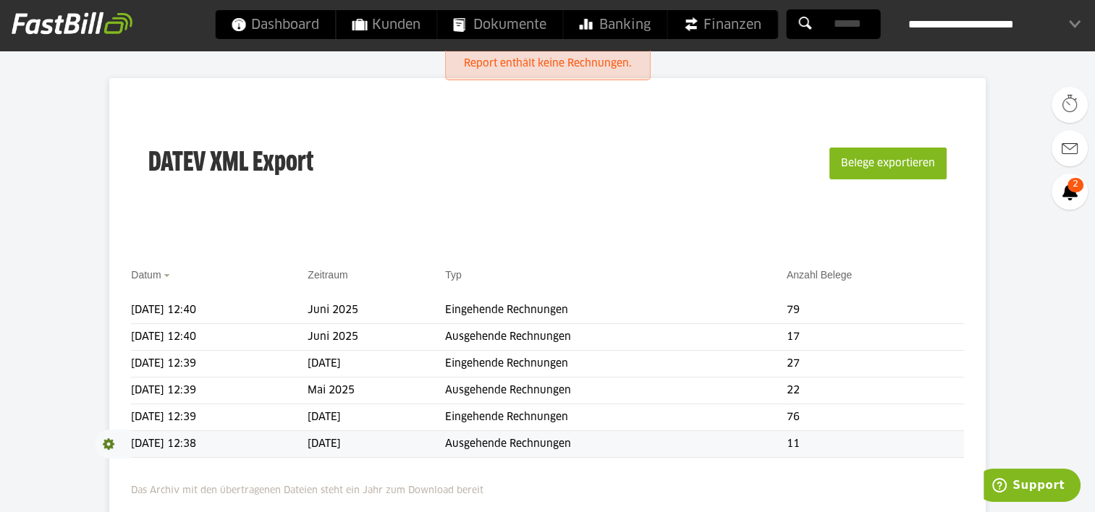
click at [111, 443] on span at bounding box center [113, 444] width 36 height 29
click at [130, 467] on link "Download" at bounding box center [133, 463] width 77 height 17
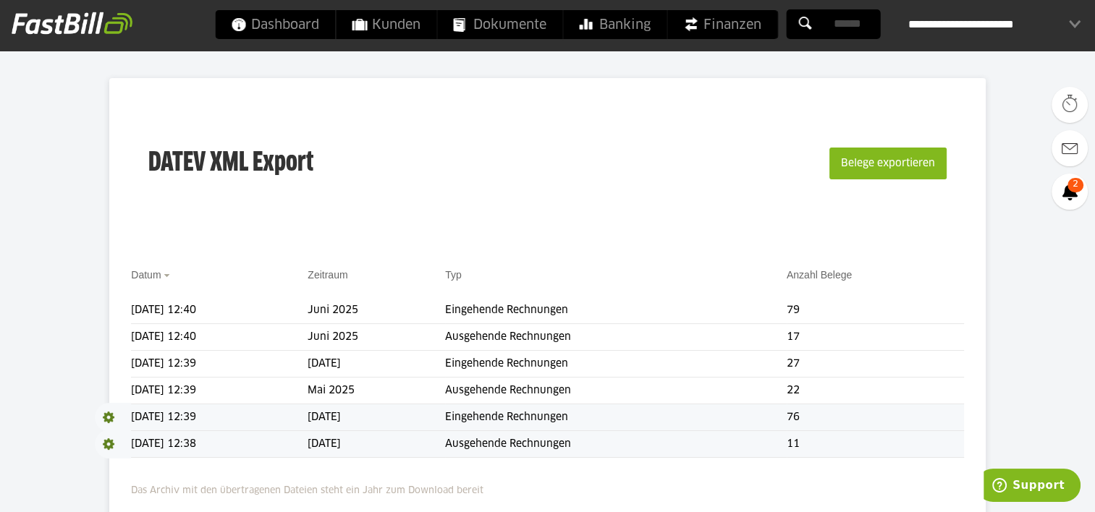
click at [107, 414] on span at bounding box center [113, 417] width 36 height 29
click at [126, 429] on link "Download" at bounding box center [133, 436] width 77 height 17
click at [107, 383] on span at bounding box center [113, 390] width 36 height 29
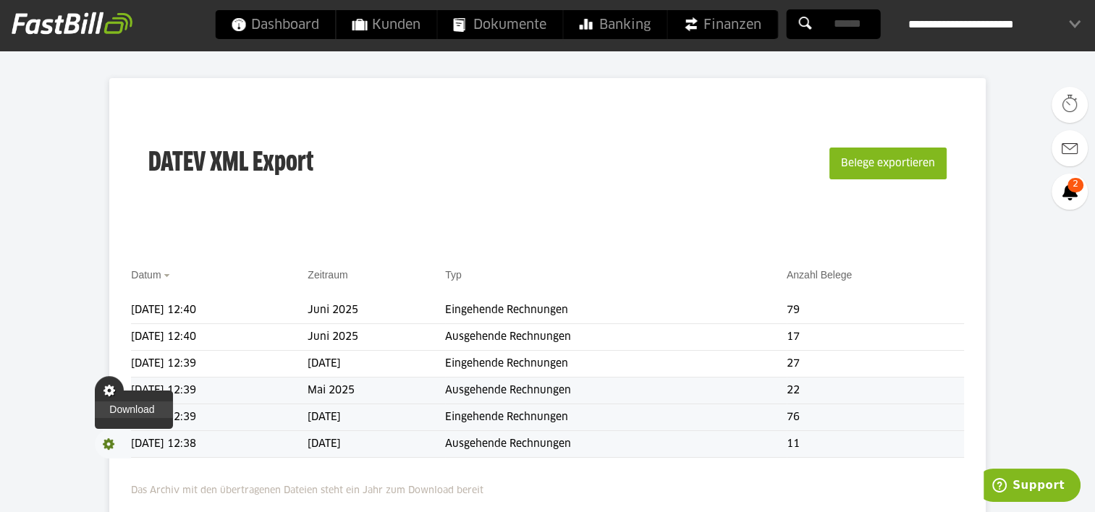
click at [124, 407] on link "Download" at bounding box center [133, 410] width 77 height 17
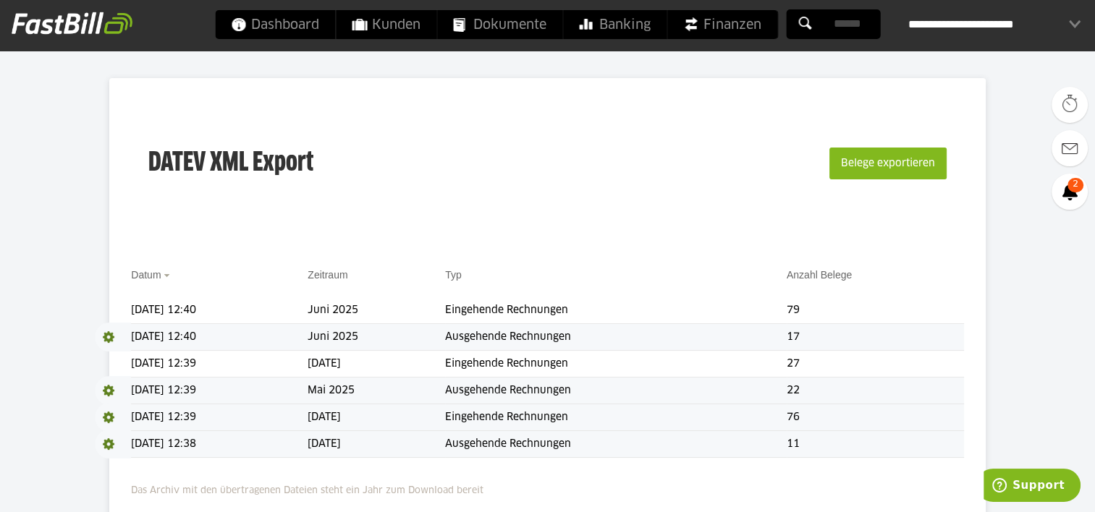
click at [114, 333] on span at bounding box center [113, 337] width 36 height 29
click at [127, 357] on link "Download" at bounding box center [133, 356] width 77 height 17
click at [114, 308] on span at bounding box center [113, 310] width 36 height 29
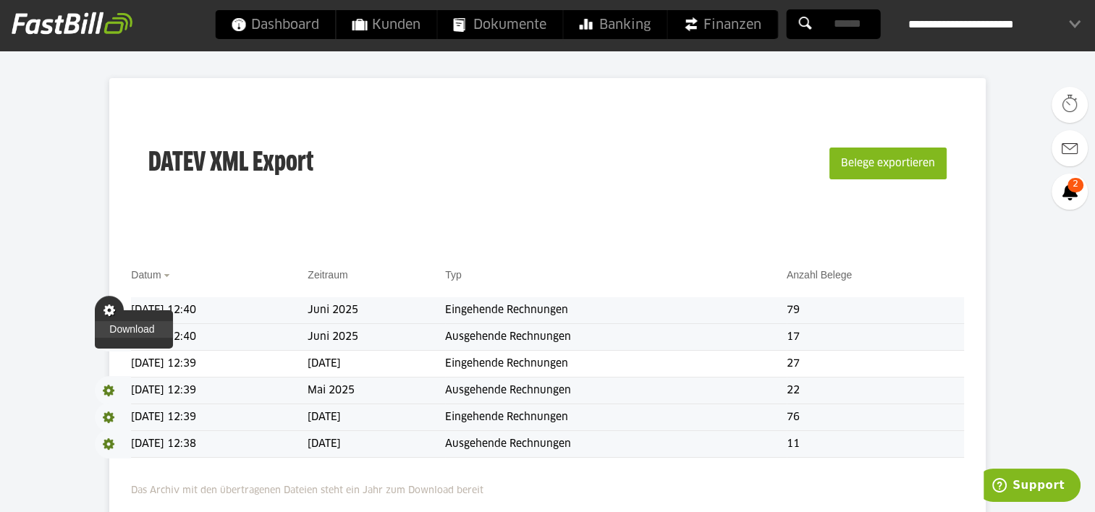
click at [126, 329] on link "Download" at bounding box center [133, 329] width 77 height 17
click at [1028, 32] on div "**********" at bounding box center [994, 24] width 172 height 29
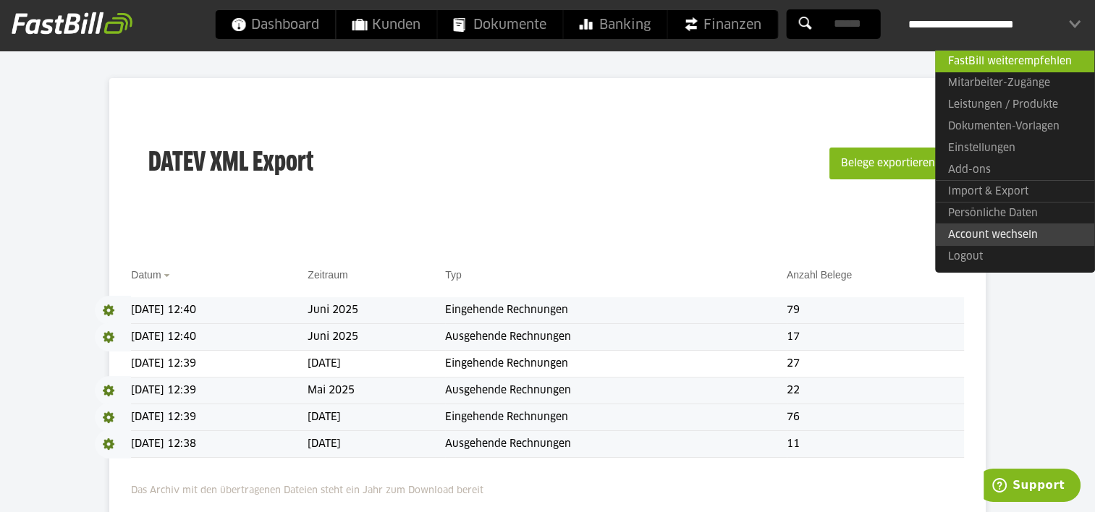
click at [997, 243] on link "Account wechseln" at bounding box center [1014, 235] width 159 height 22
